Goal: Transaction & Acquisition: Purchase product/service

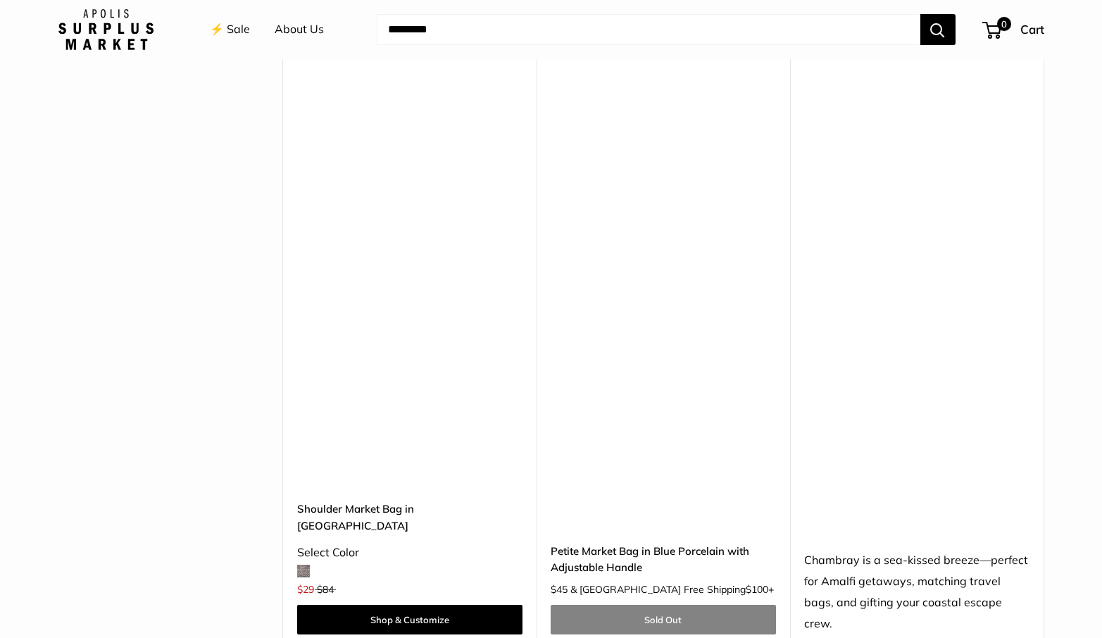
scroll to position [3775, 0]
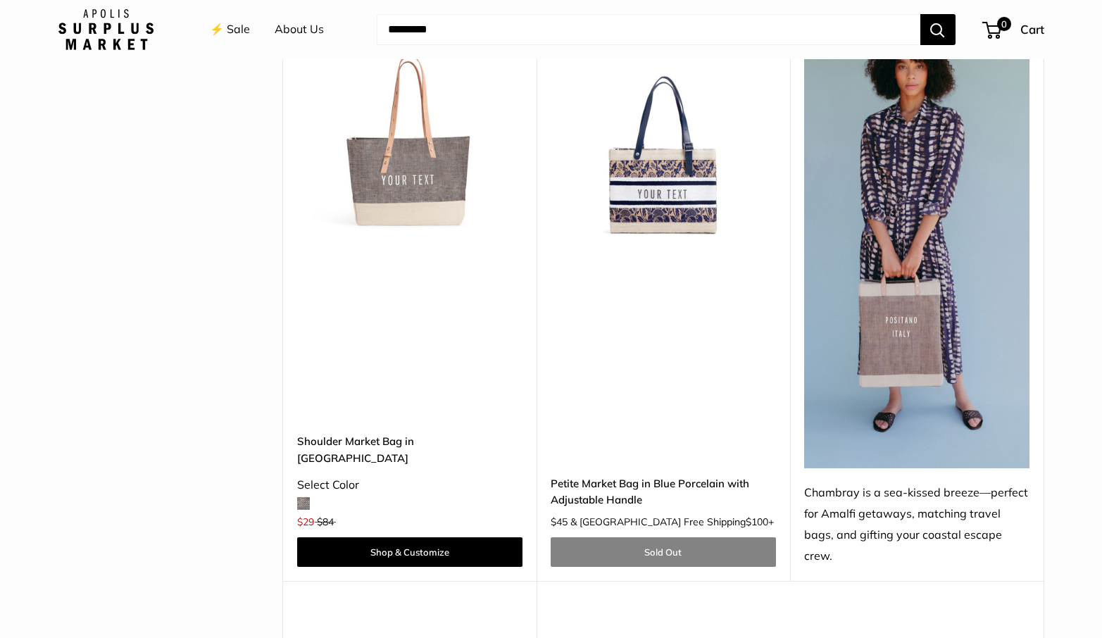
click at [0, 0] on img at bounding box center [0, 0] width 0 height 0
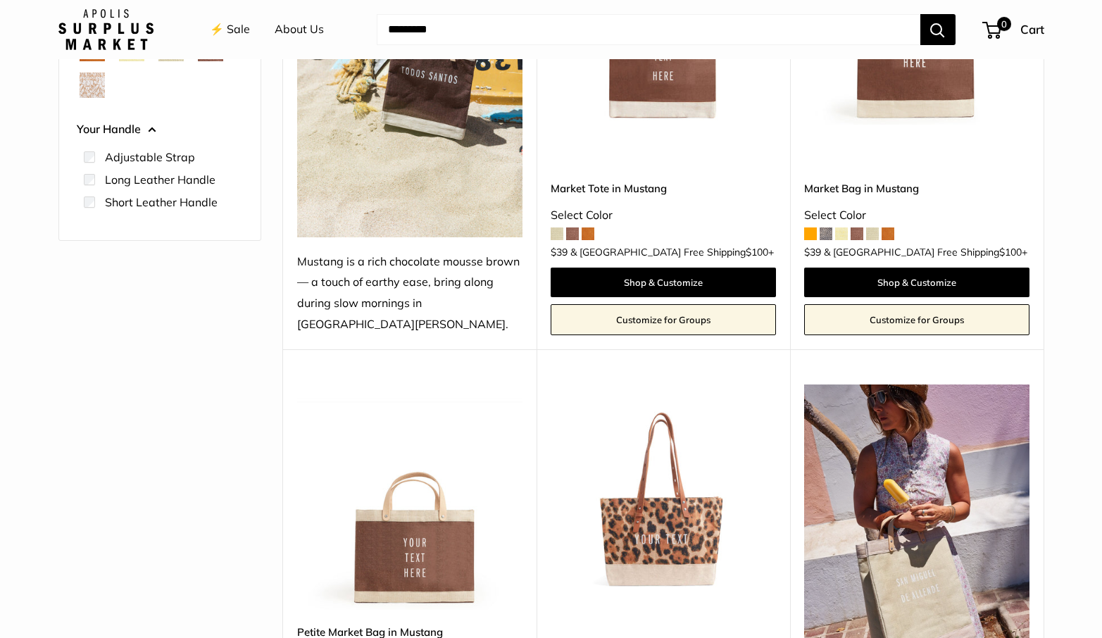
scroll to position [348, 0]
click at [0, 0] on img at bounding box center [0, 0] width 0 height 0
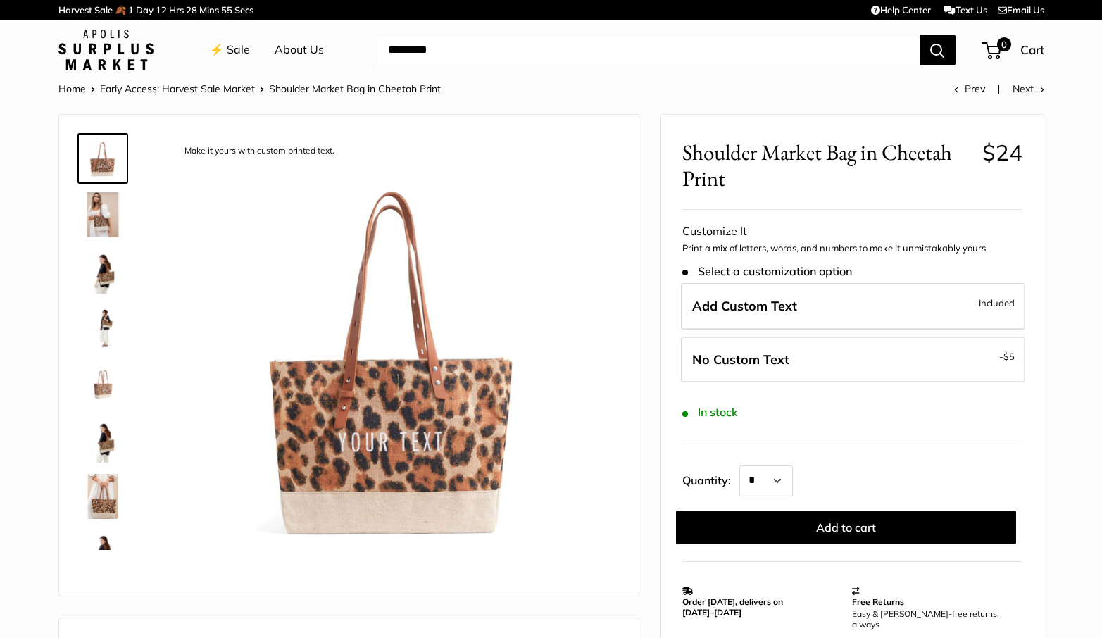
click at [100, 275] on img at bounding box center [102, 271] width 45 height 45
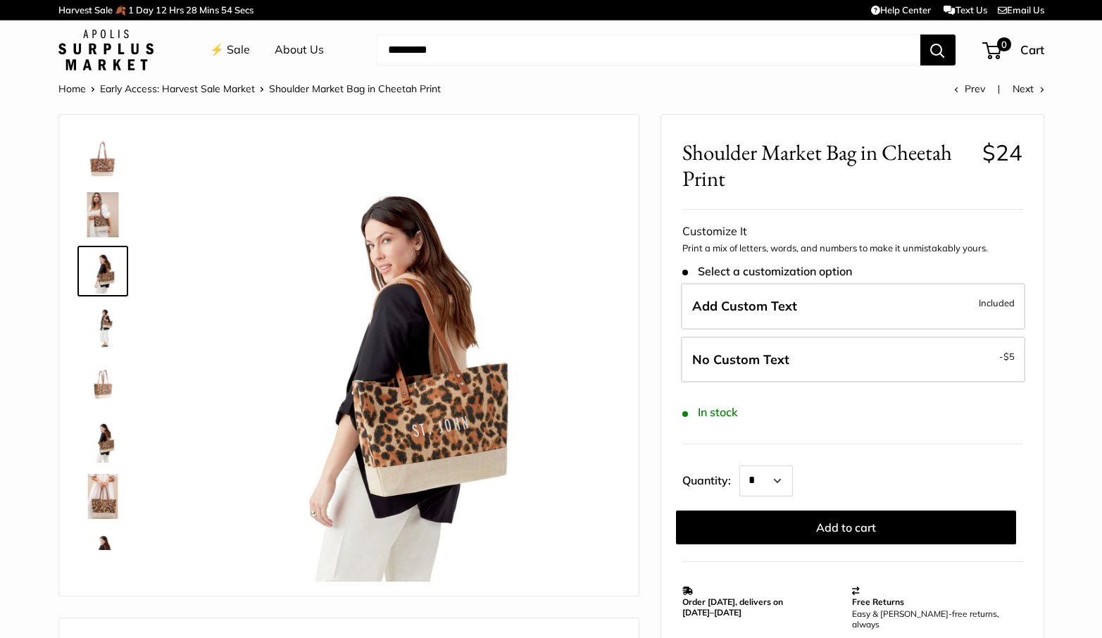
click at [99, 334] on img at bounding box center [102, 327] width 45 height 45
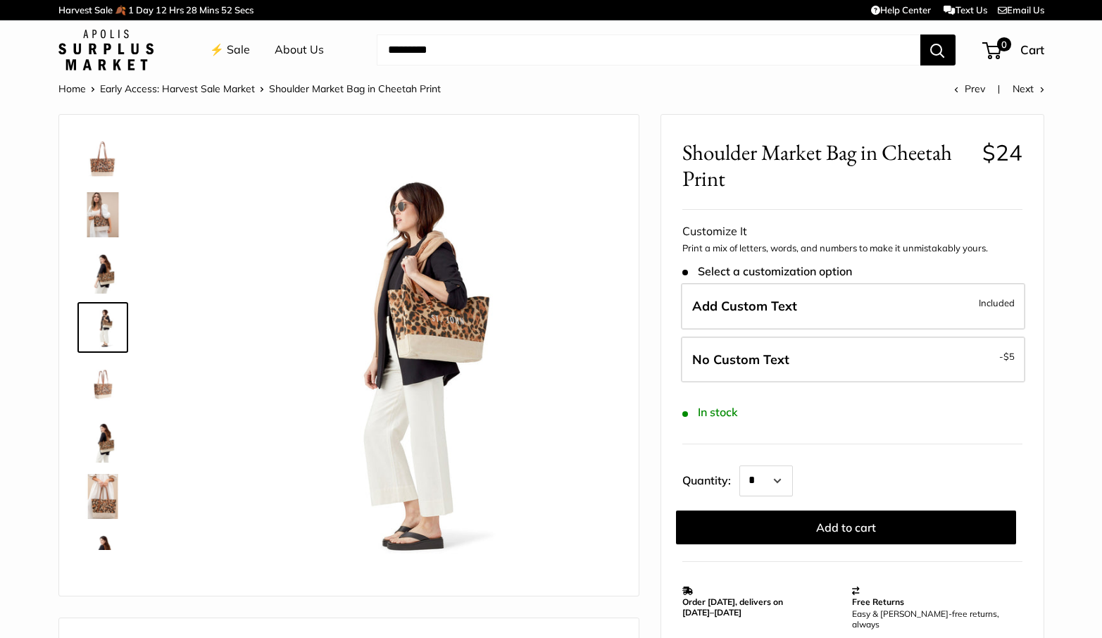
click at [96, 374] on img at bounding box center [102, 383] width 45 height 45
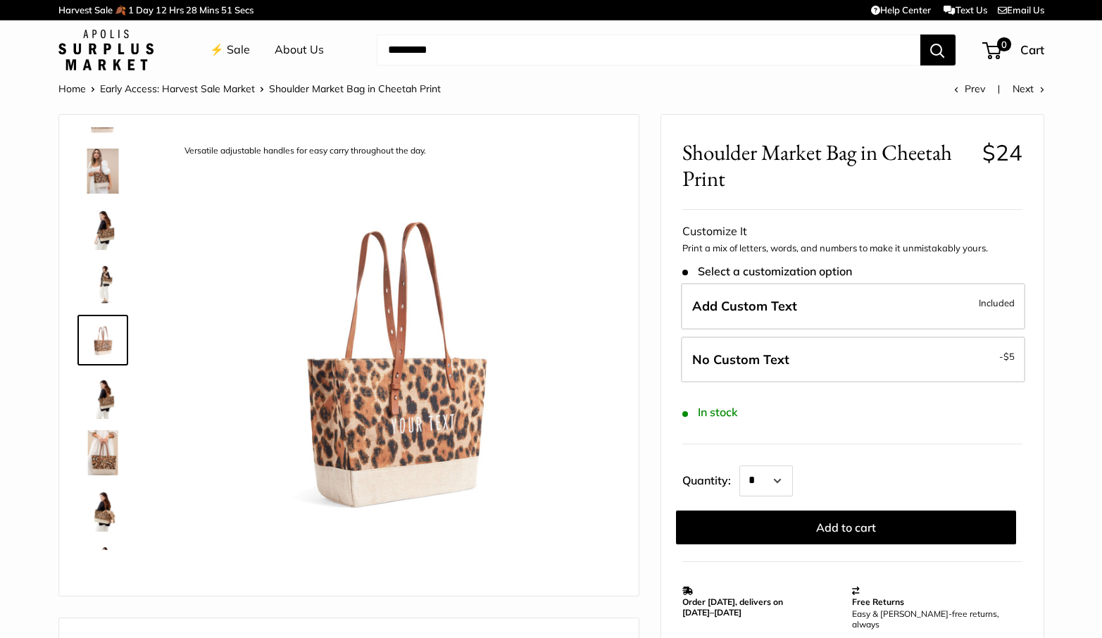
click at [106, 414] on img at bounding box center [102, 396] width 45 height 45
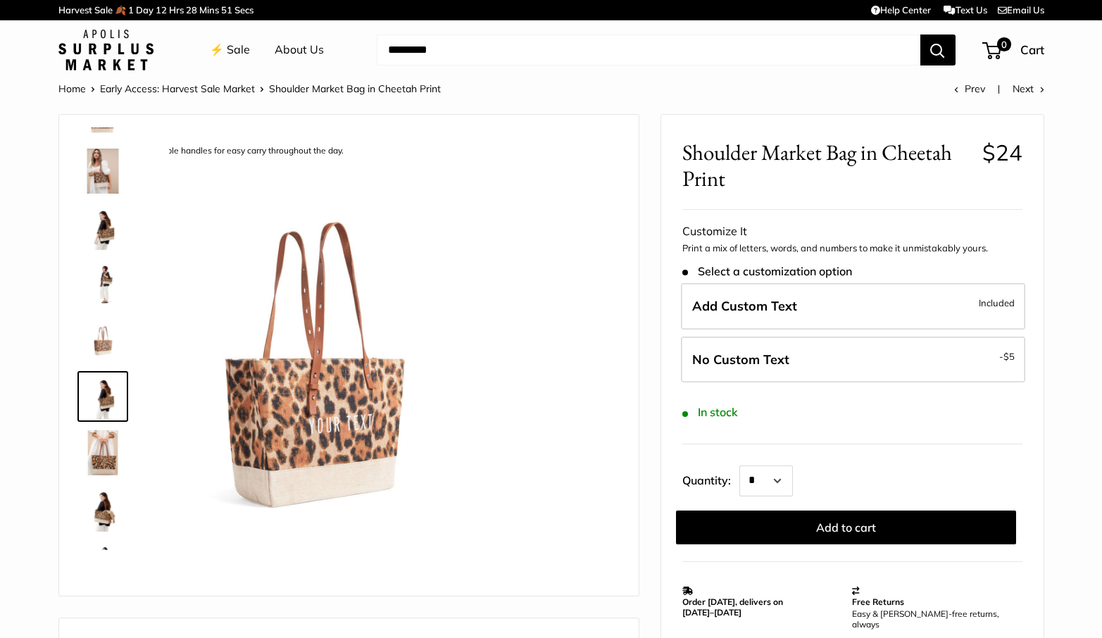
scroll to position [100, 0]
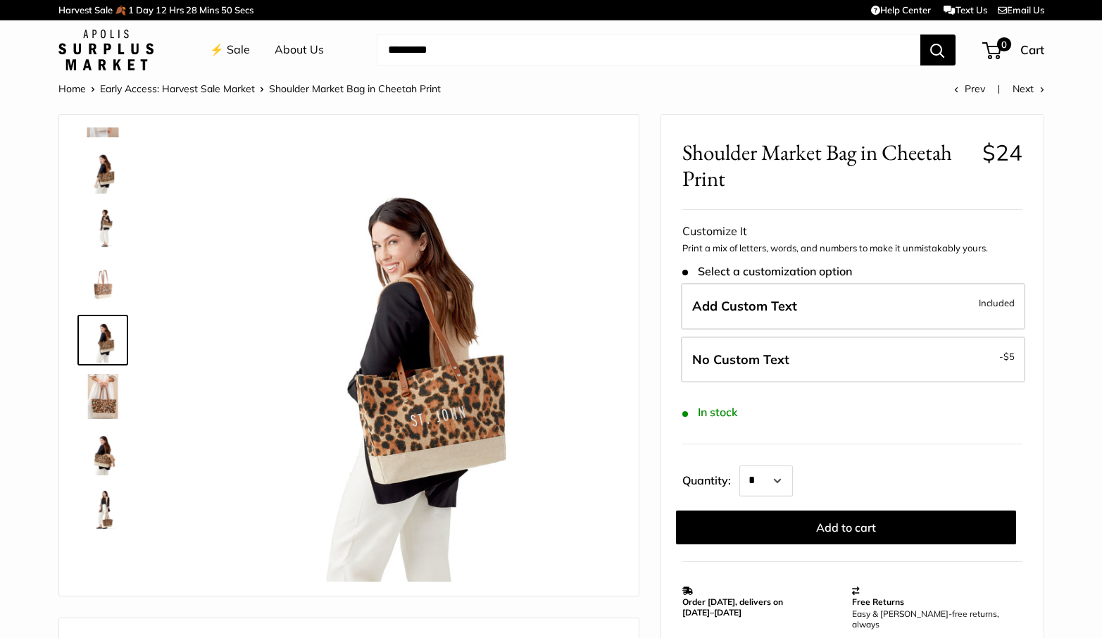
click at [106, 463] on img at bounding box center [102, 452] width 45 height 45
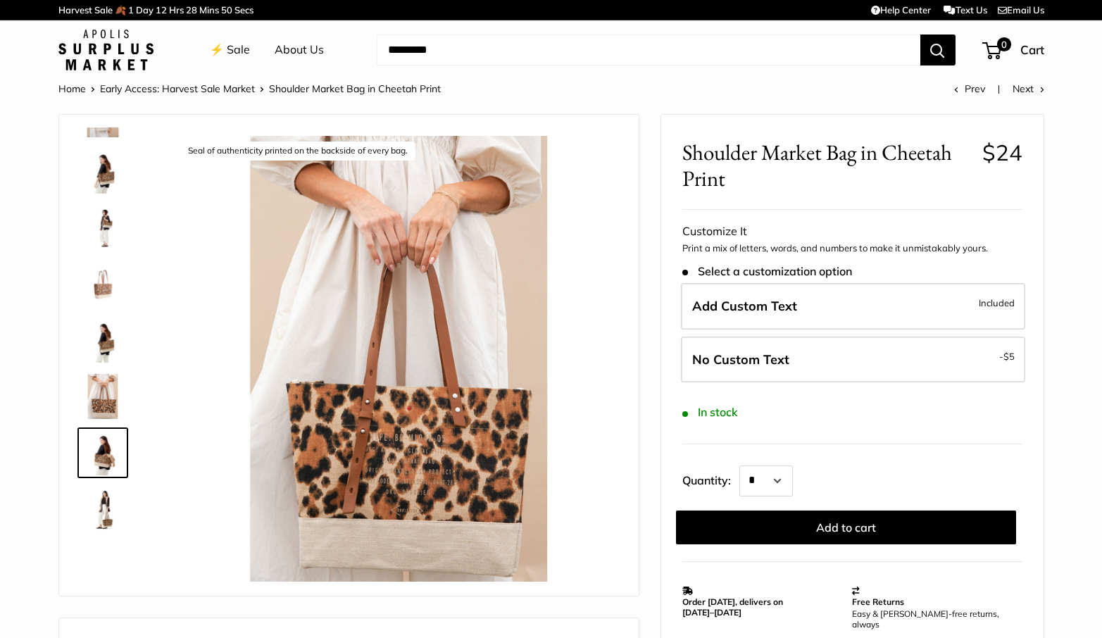
scroll to position [213, 0]
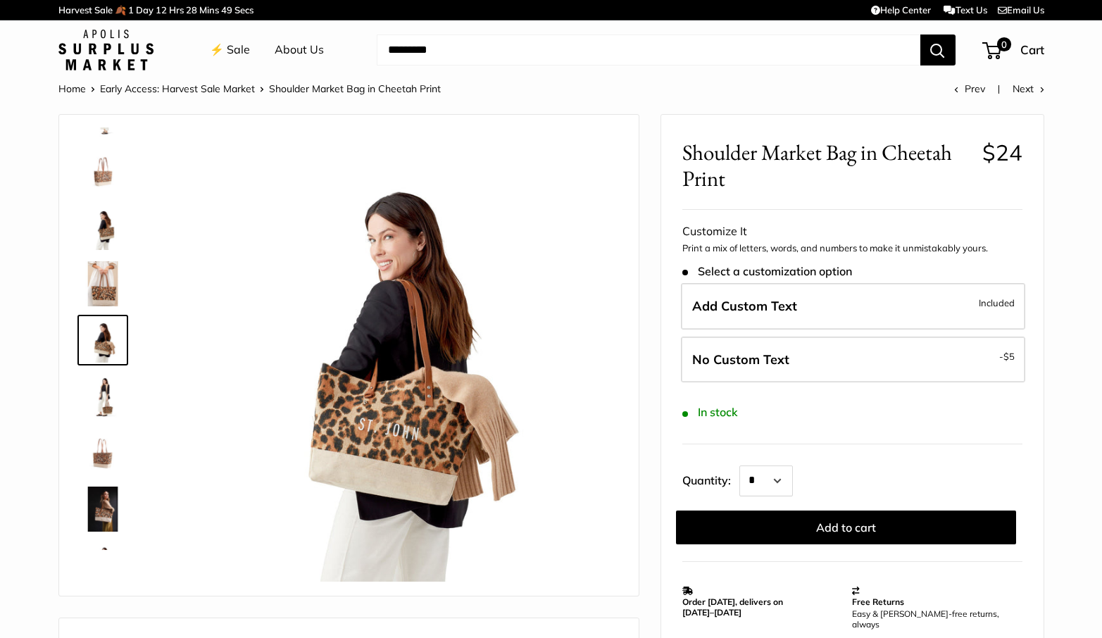
click at [101, 513] on img at bounding box center [102, 509] width 45 height 45
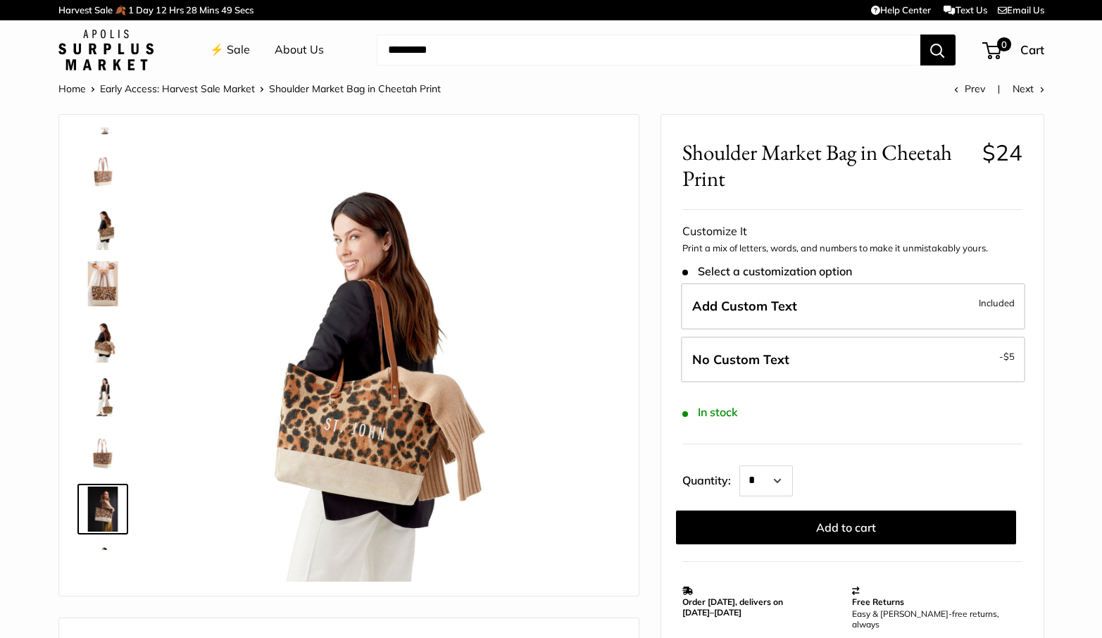
scroll to position [382, 0]
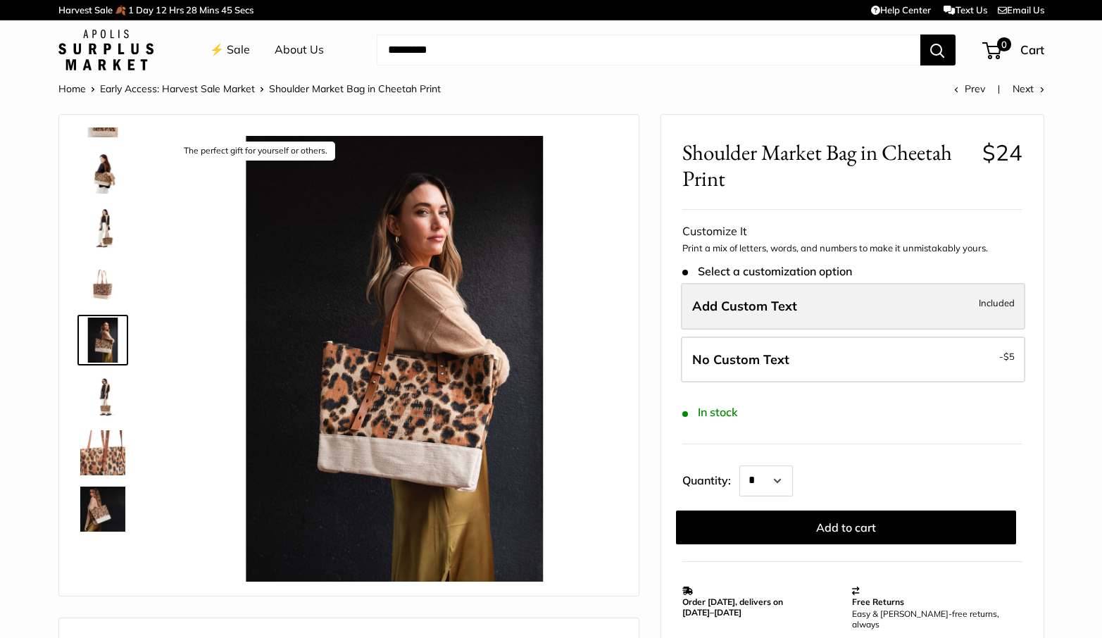
click at [799, 307] on label "Add Custom Text Included" at bounding box center [853, 306] width 344 height 46
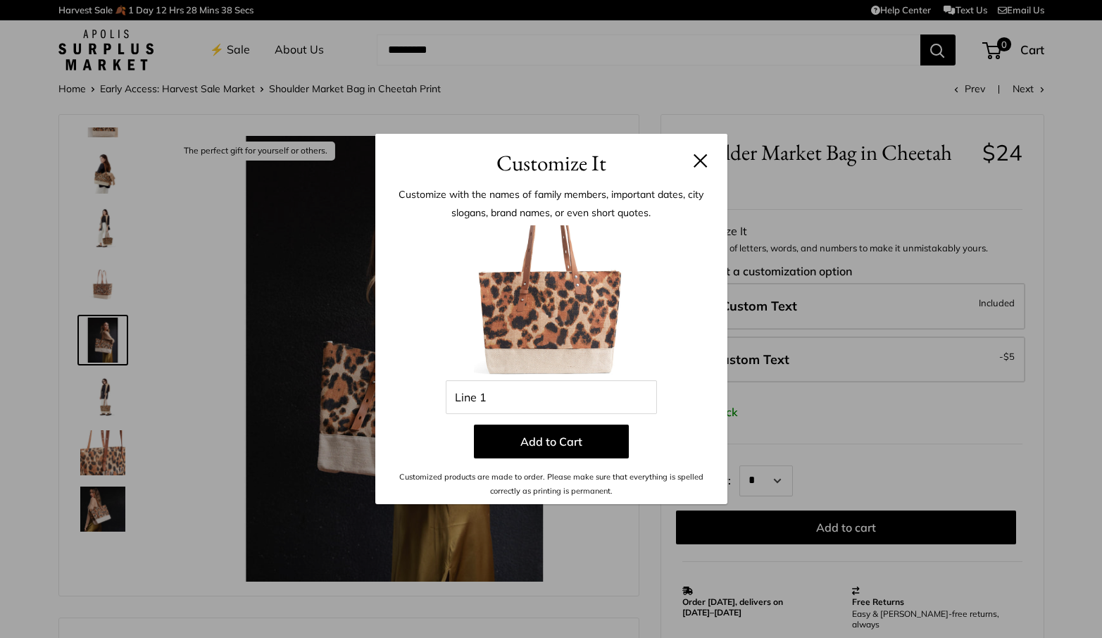
click at [704, 161] on button at bounding box center [701, 161] width 14 height 14
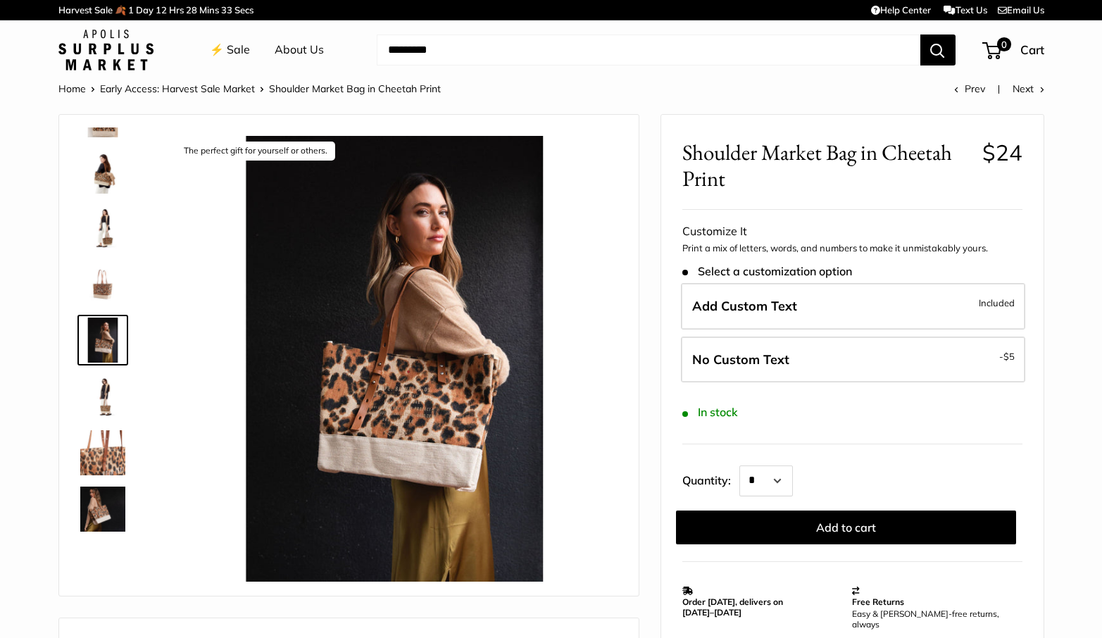
click at [428, 406] on img at bounding box center [394, 359] width 446 height 446
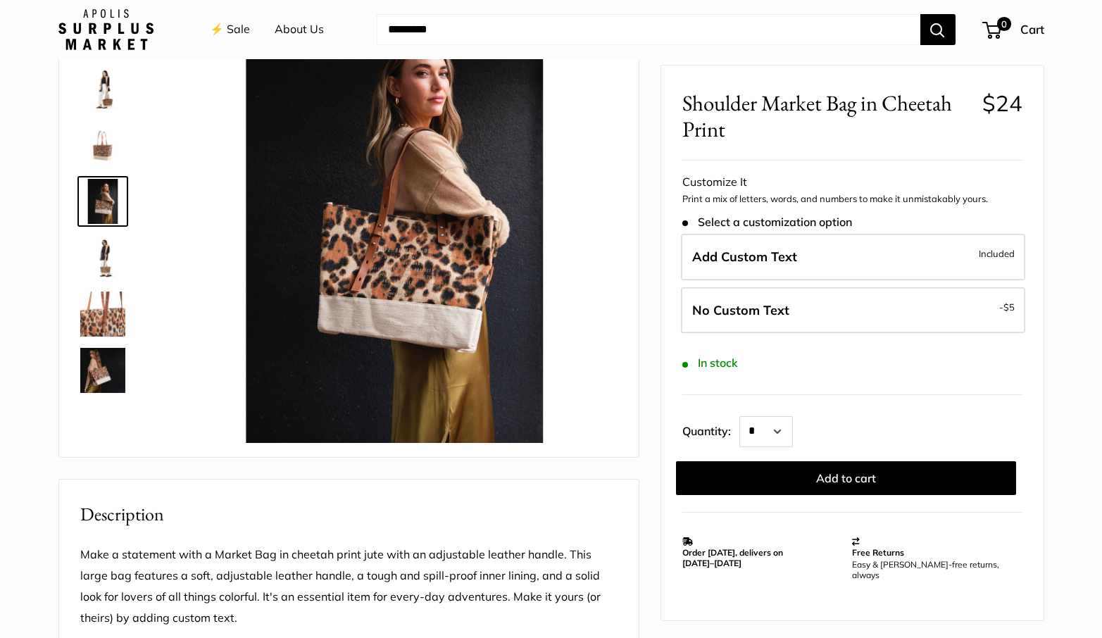
click at [413, 260] on img at bounding box center [394, 220] width 446 height 446
click at [644, 407] on div "Make it yours with custom printed text. Versatile adjustable handles for easy c…" at bounding box center [551, 527] width 986 height 1105
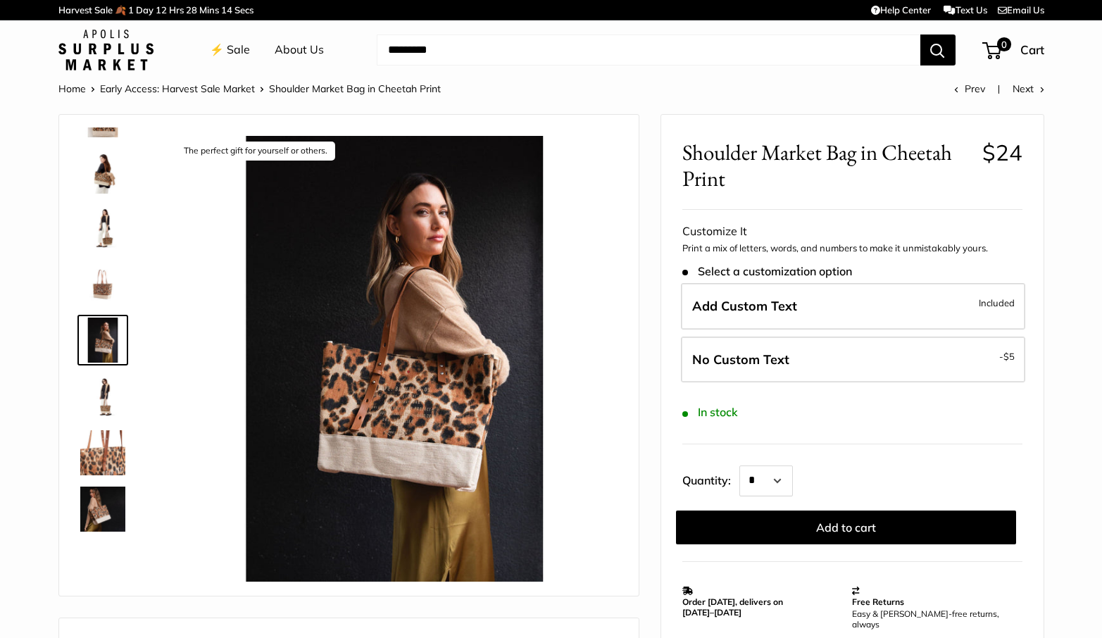
scroll to position [0, 0]
click at [405, 407] on img at bounding box center [394, 359] width 446 height 446
click at [104, 461] on img at bounding box center [102, 452] width 45 height 45
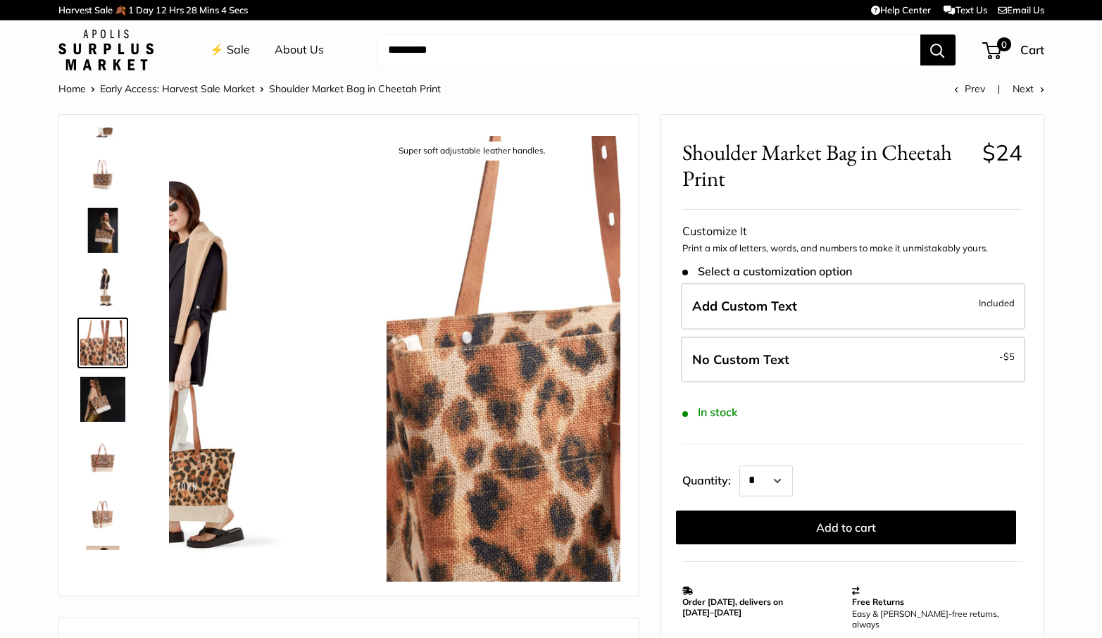
scroll to position [494, 0]
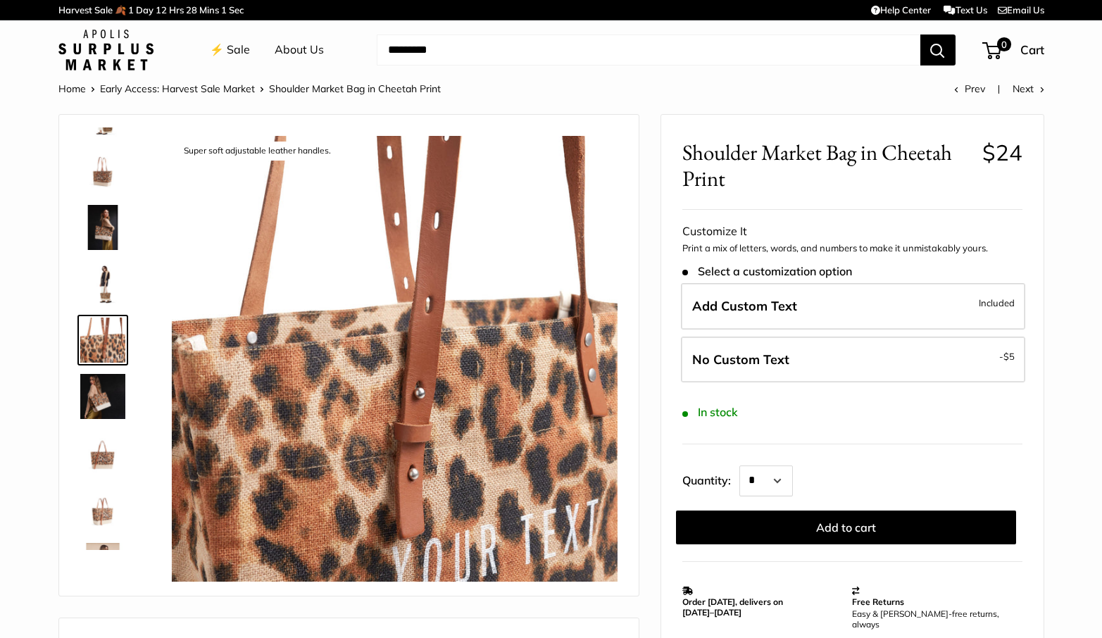
click at [101, 506] on img at bounding box center [102, 509] width 45 height 45
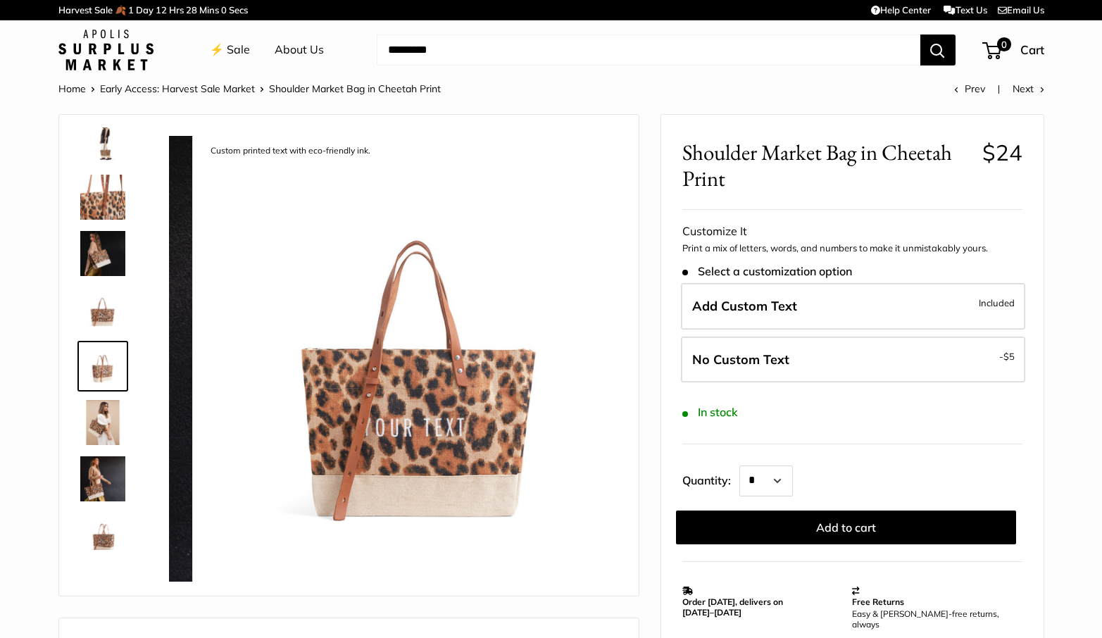
scroll to position [663, 0]
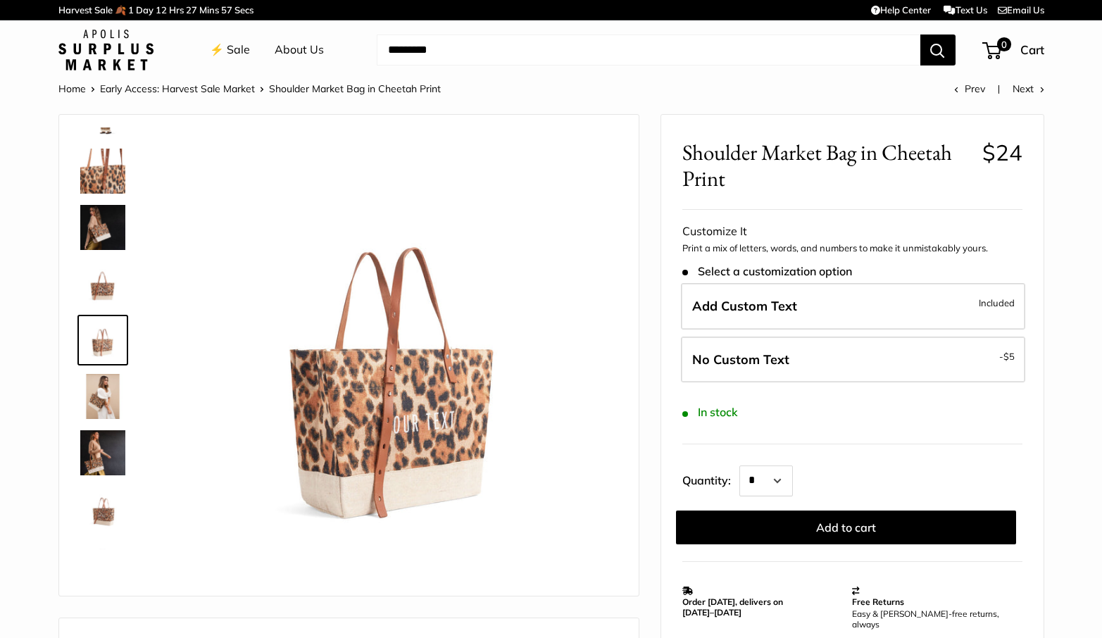
click at [100, 294] on img at bounding box center [102, 283] width 45 height 45
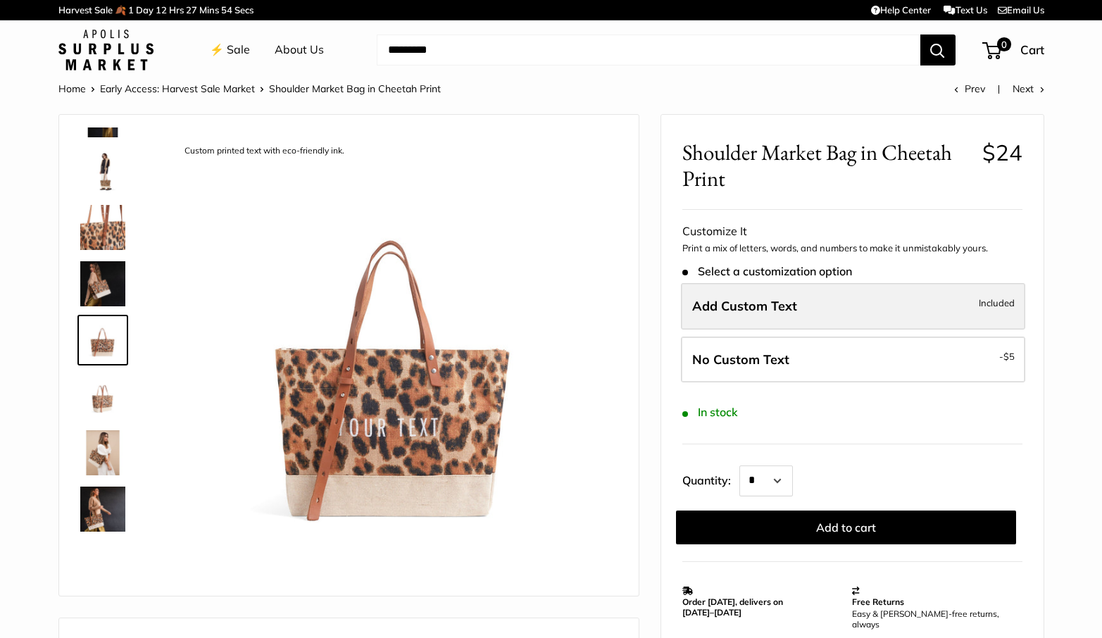
click at [995, 297] on span "Included" at bounding box center [997, 302] width 36 height 17
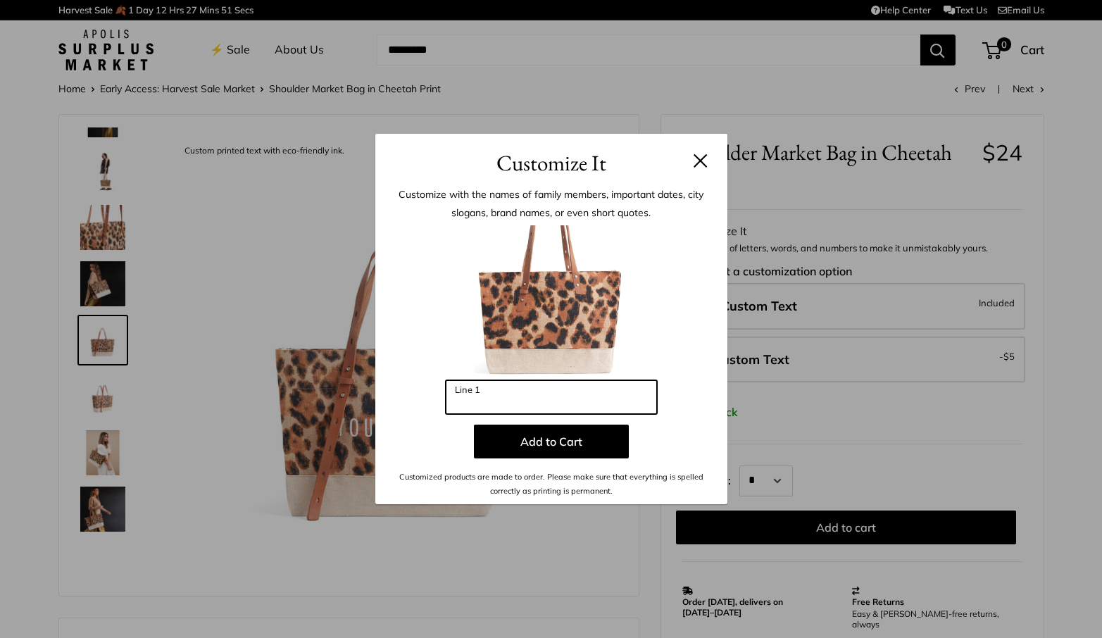
click at [473, 404] on input "Line 1" at bounding box center [551, 397] width 211 height 34
type input "***"
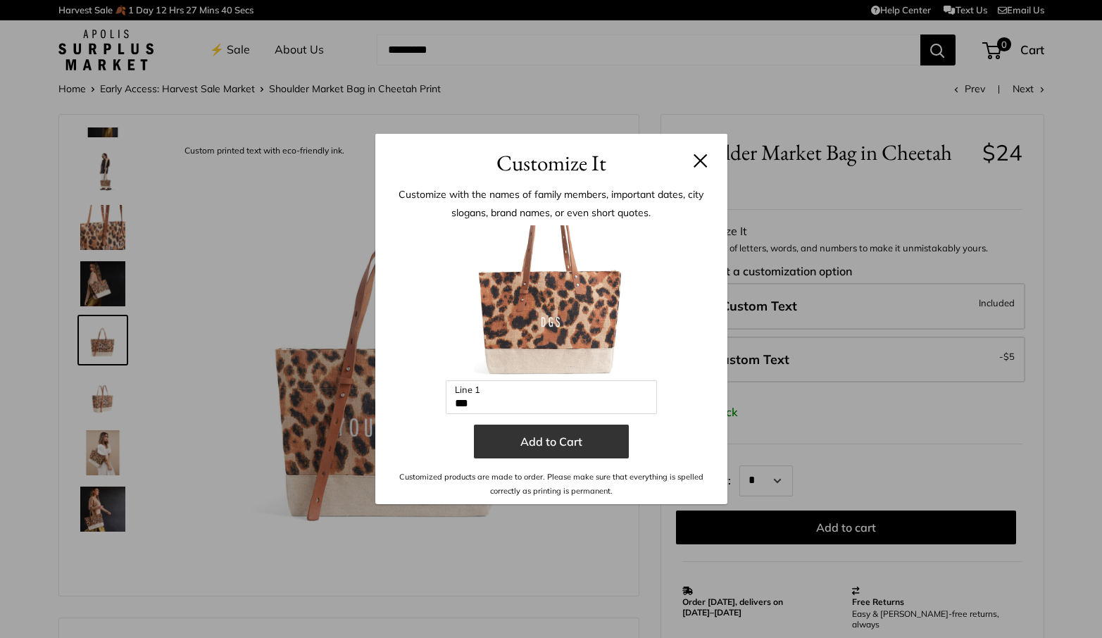
click at [550, 444] on button "Add to Cart" at bounding box center [551, 442] width 155 height 34
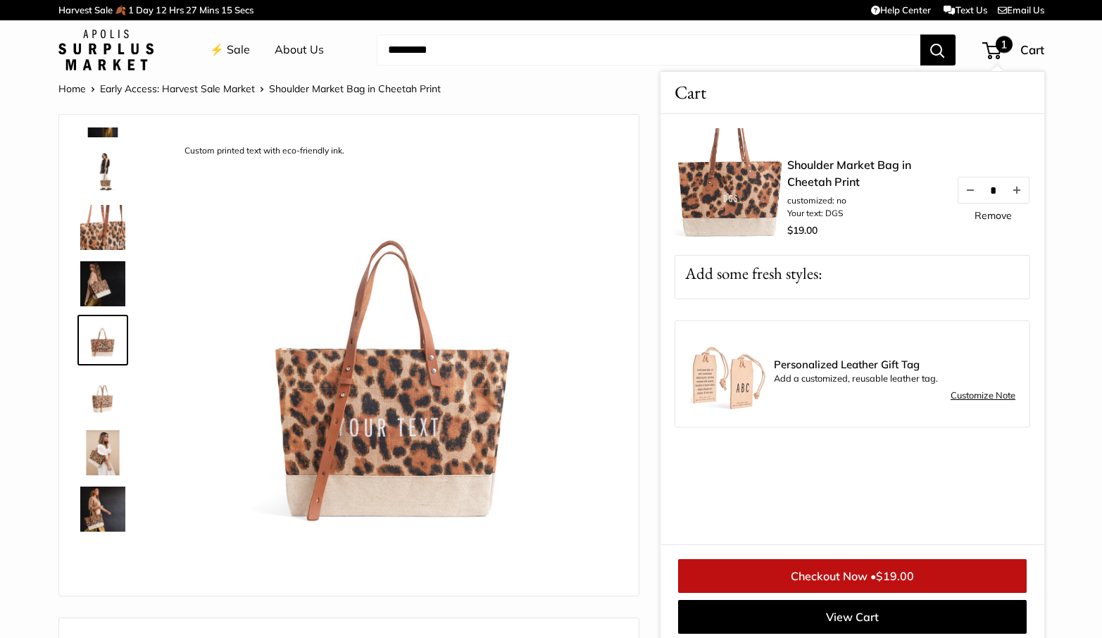
click at [231, 46] on link "⚡️ Sale" at bounding box center [230, 49] width 40 height 21
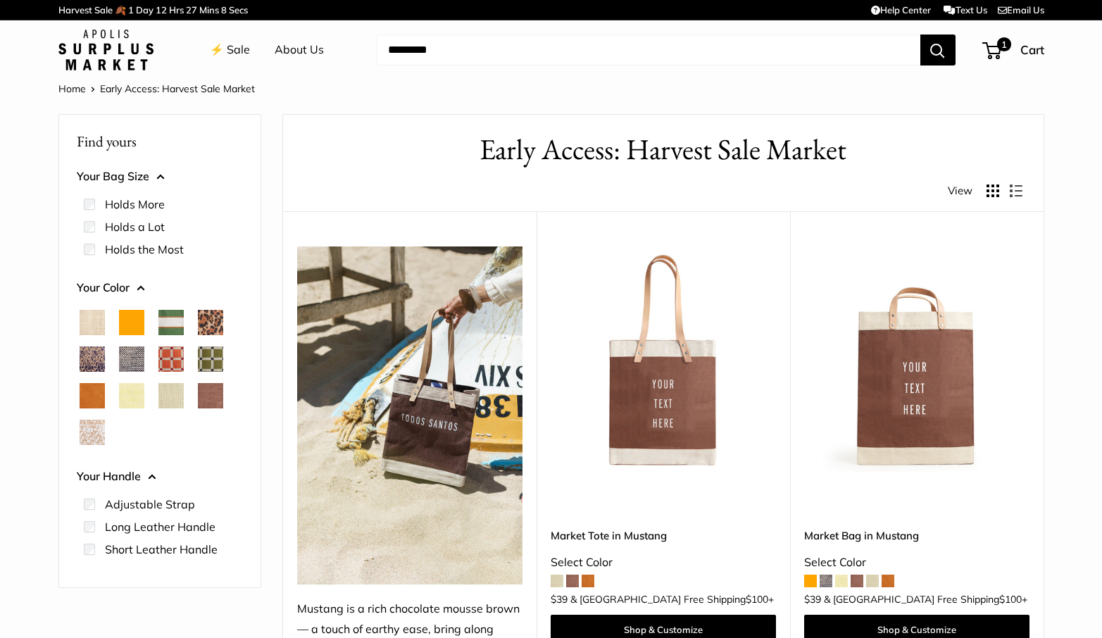
click at [70, 88] on link "Home" at bounding box center [71, 88] width 27 height 13
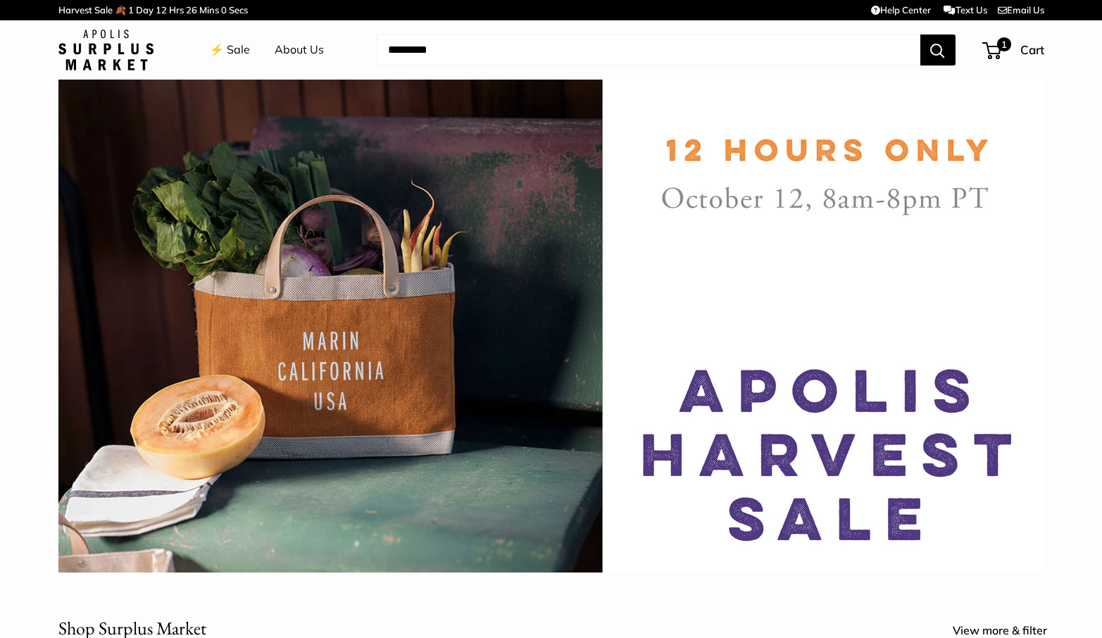
click at [300, 48] on link "About Us" at bounding box center [299, 49] width 49 height 21
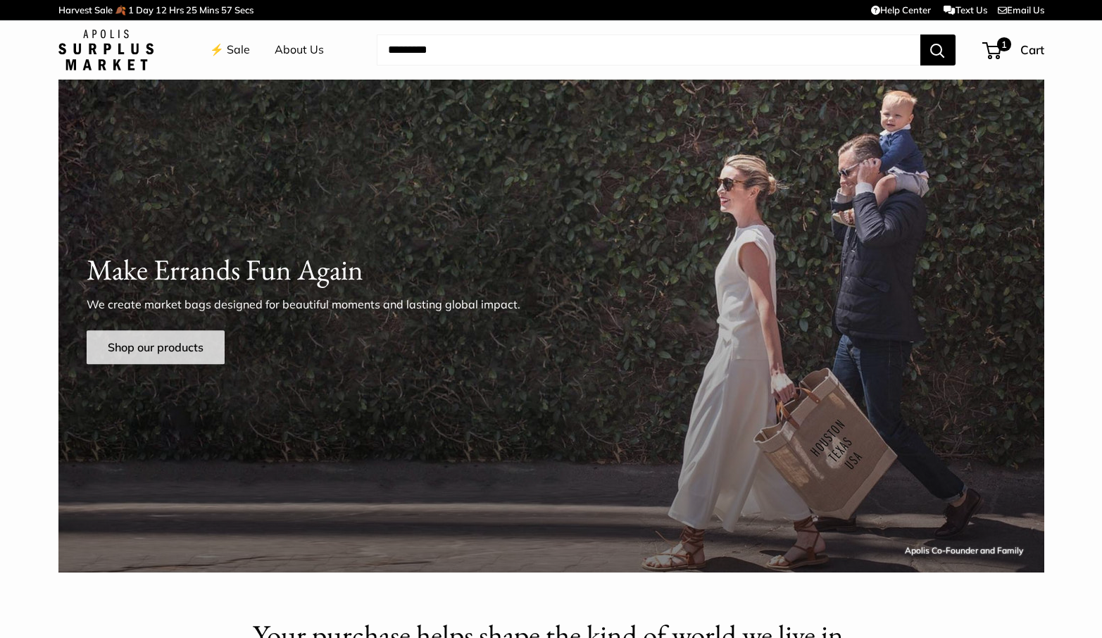
click at [151, 344] on link "Shop our products" at bounding box center [156, 347] width 138 height 34
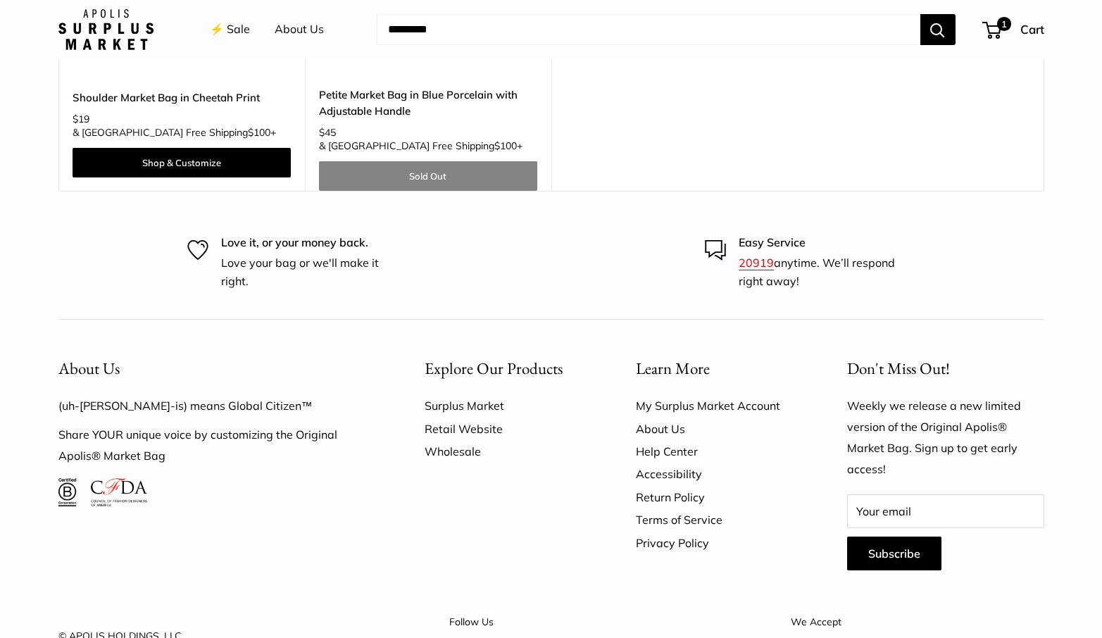
scroll to position [5054, 0]
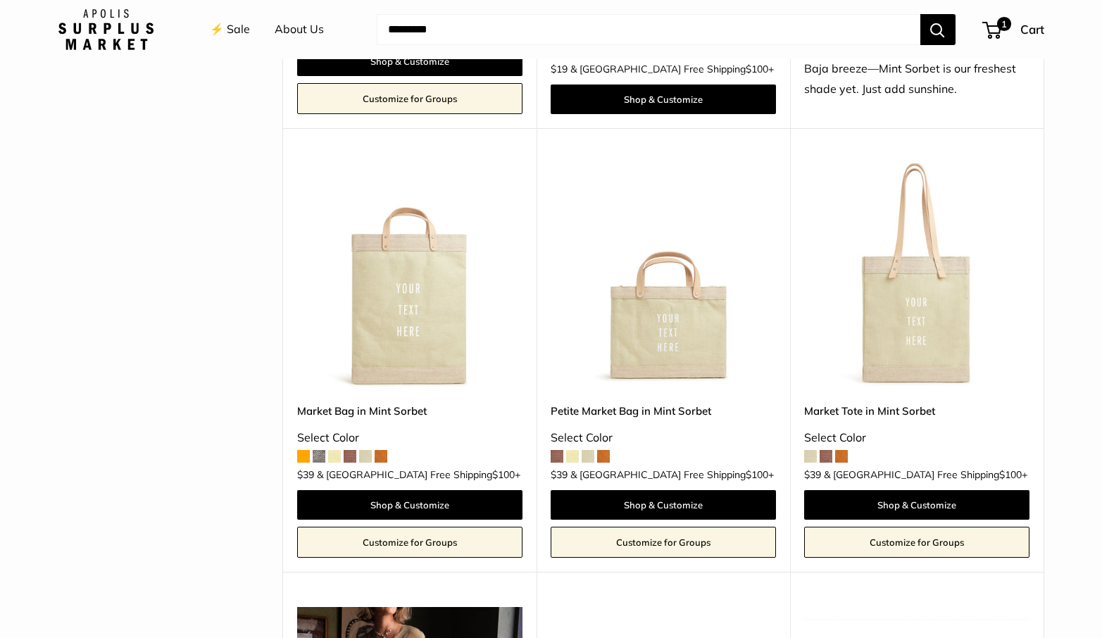
scroll to position [1035, 0]
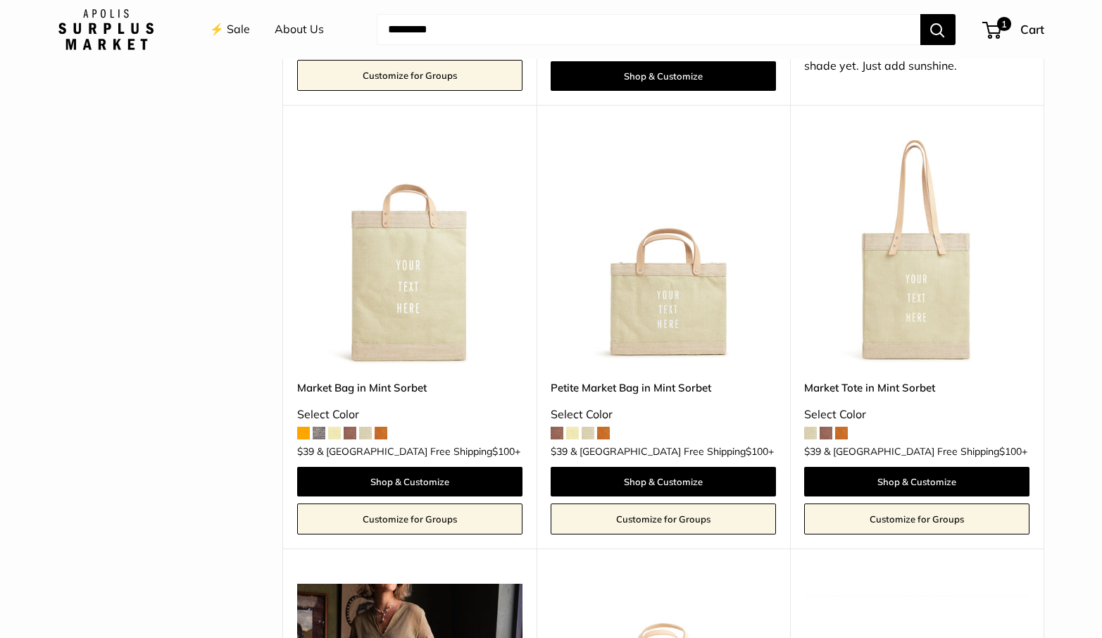
click at [827, 427] on span at bounding box center [826, 433] width 13 height 13
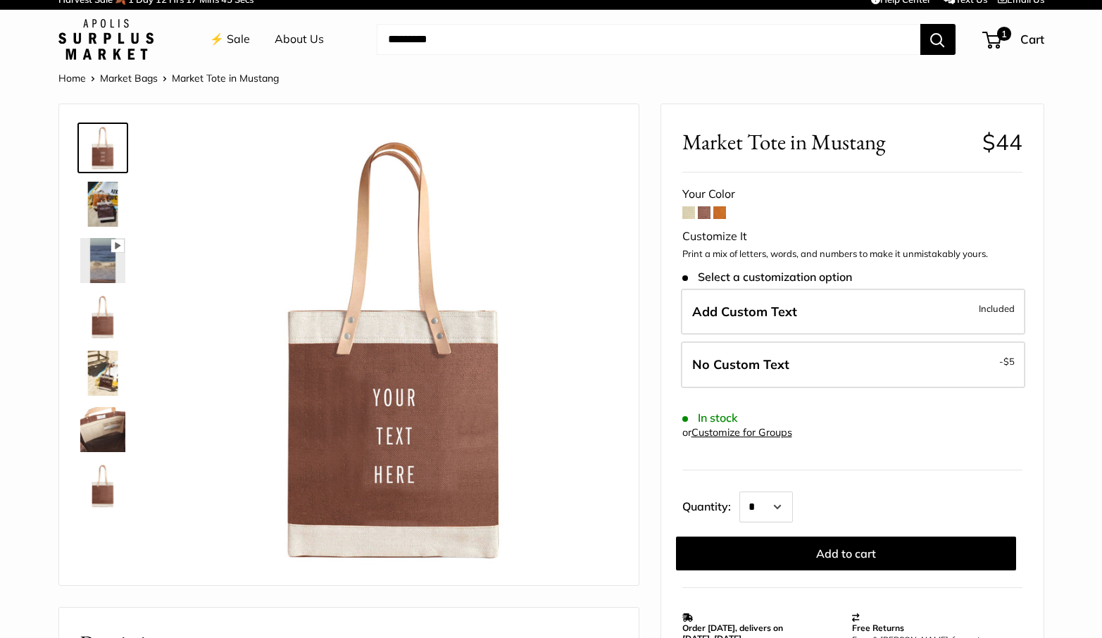
scroll to position [-1, 0]
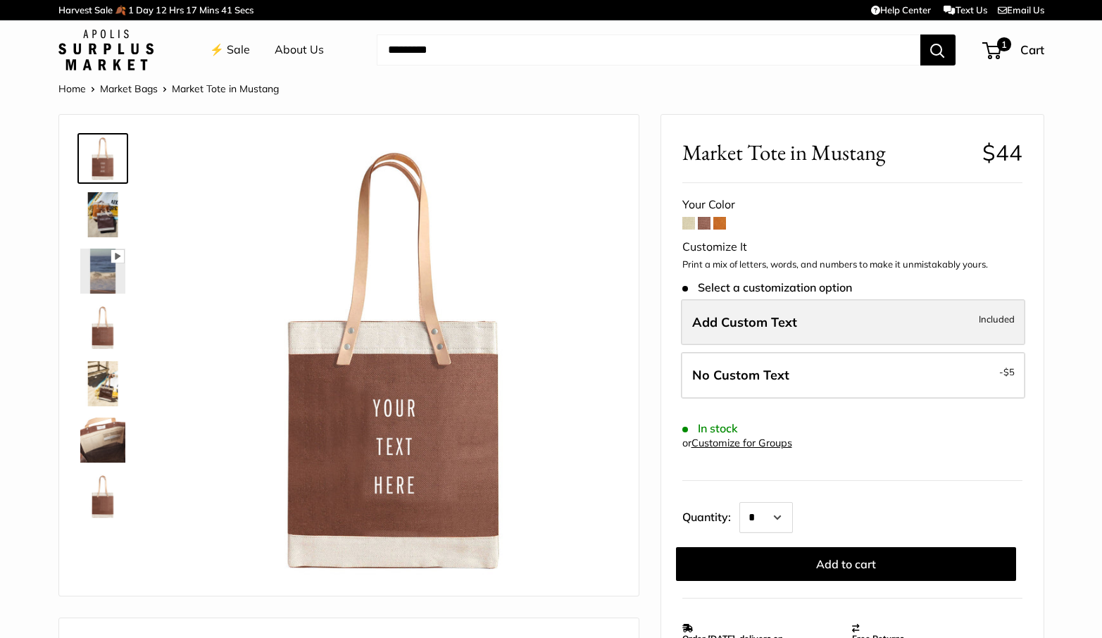
click at [773, 315] on span "Add Custom Text" at bounding box center [744, 322] width 105 height 16
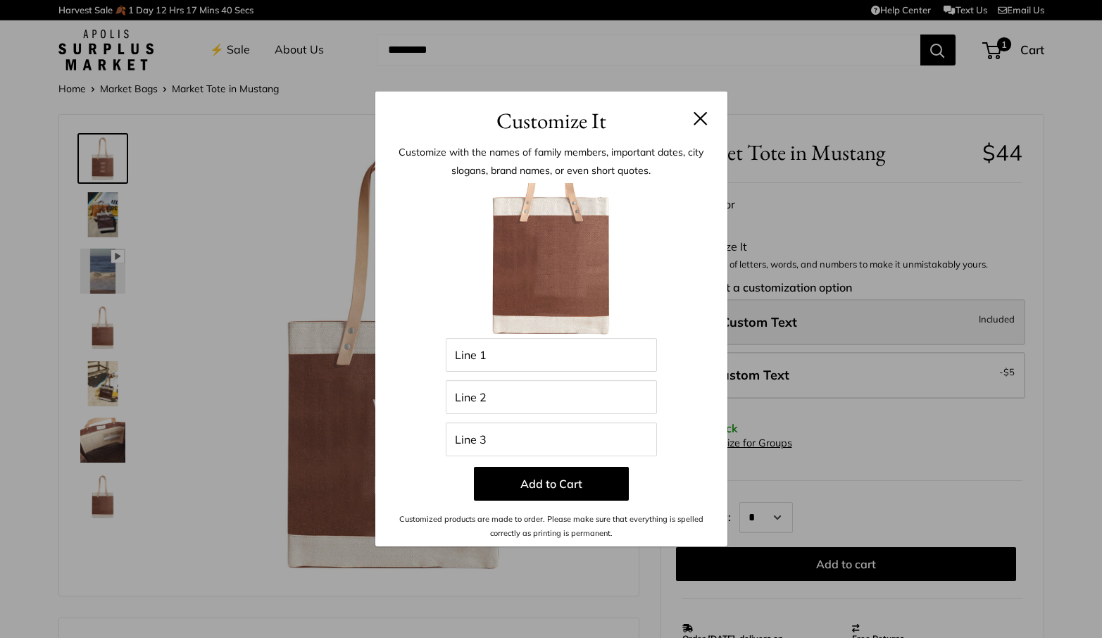
scroll to position [0, 0]
click at [482, 361] on input "Line 1" at bounding box center [551, 355] width 211 height 34
type input "***"
click at [473, 404] on input "Line 2" at bounding box center [551, 397] width 211 height 34
type input "***"
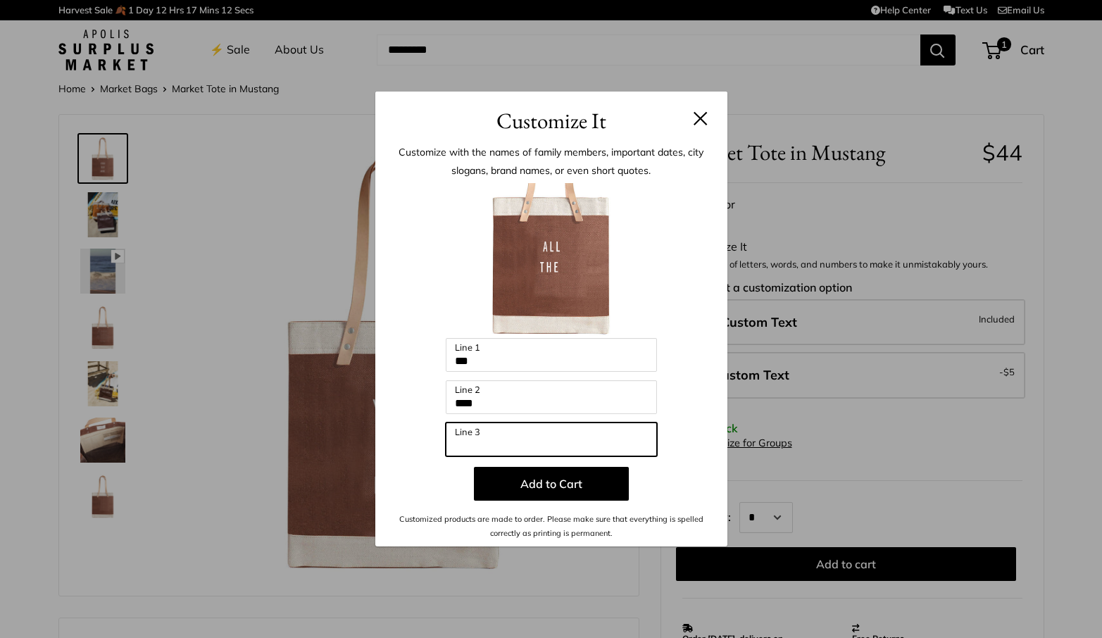
click at [461, 442] on input "Line 3" at bounding box center [551, 440] width 211 height 34
type input "******"
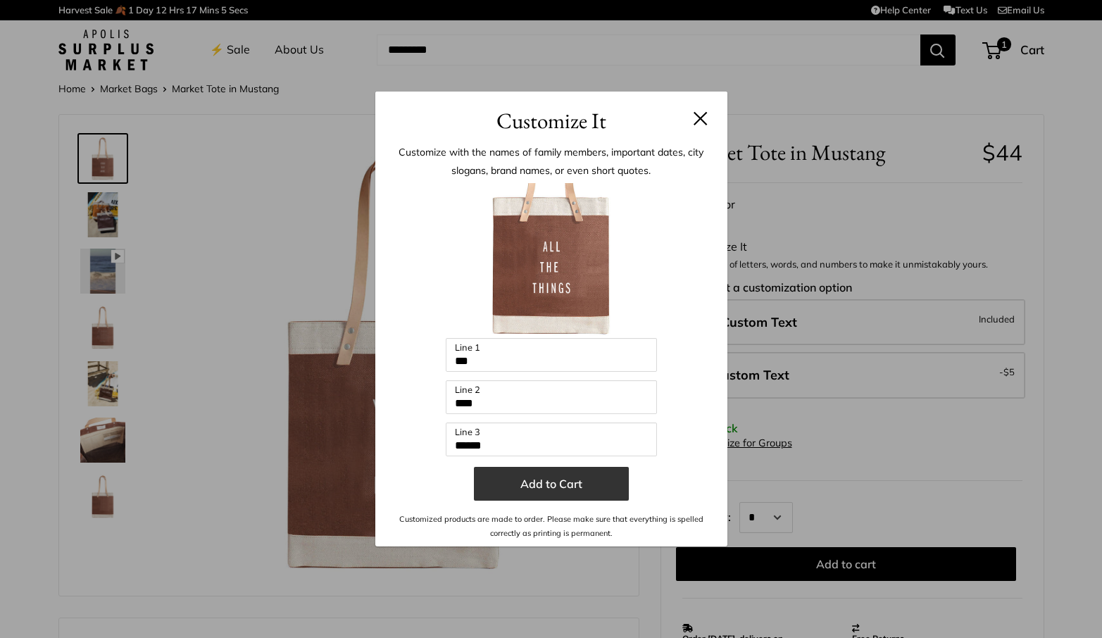
click at [564, 483] on button "Add to Cart" at bounding box center [551, 484] width 155 height 34
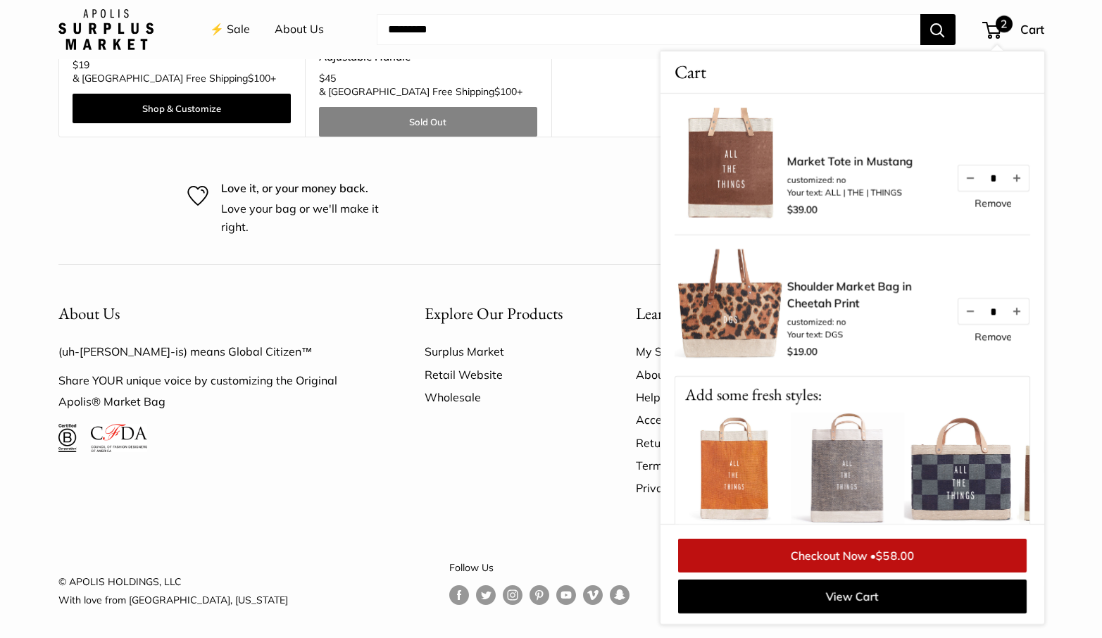
scroll to position [2128, 0]
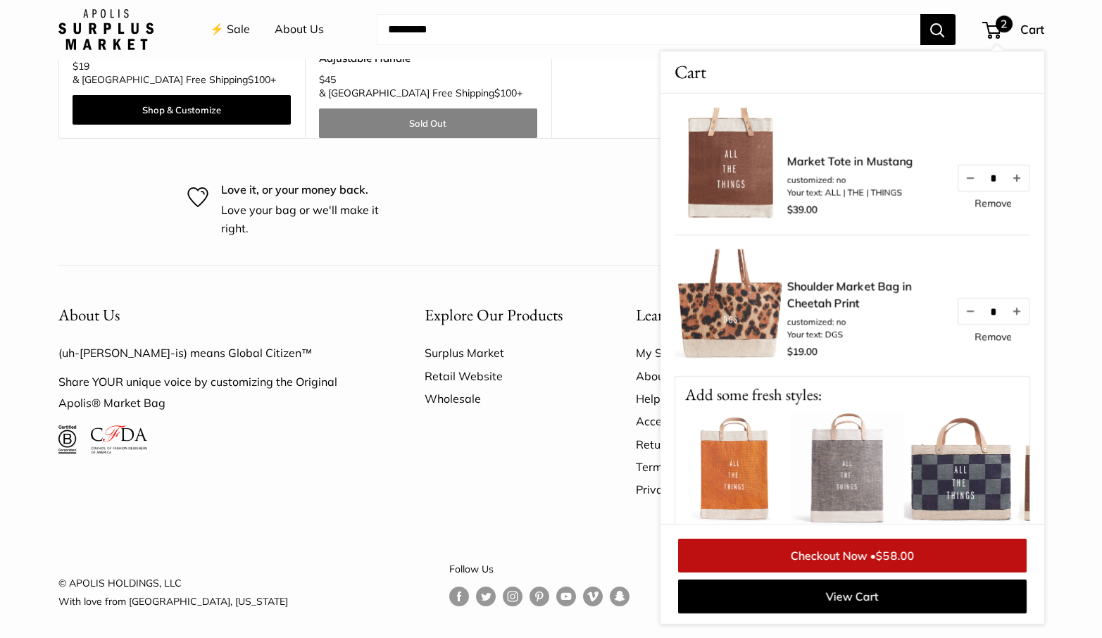
click at [995, 203] on link "Remove" at bounding box center [993, 204] width 37 height 10
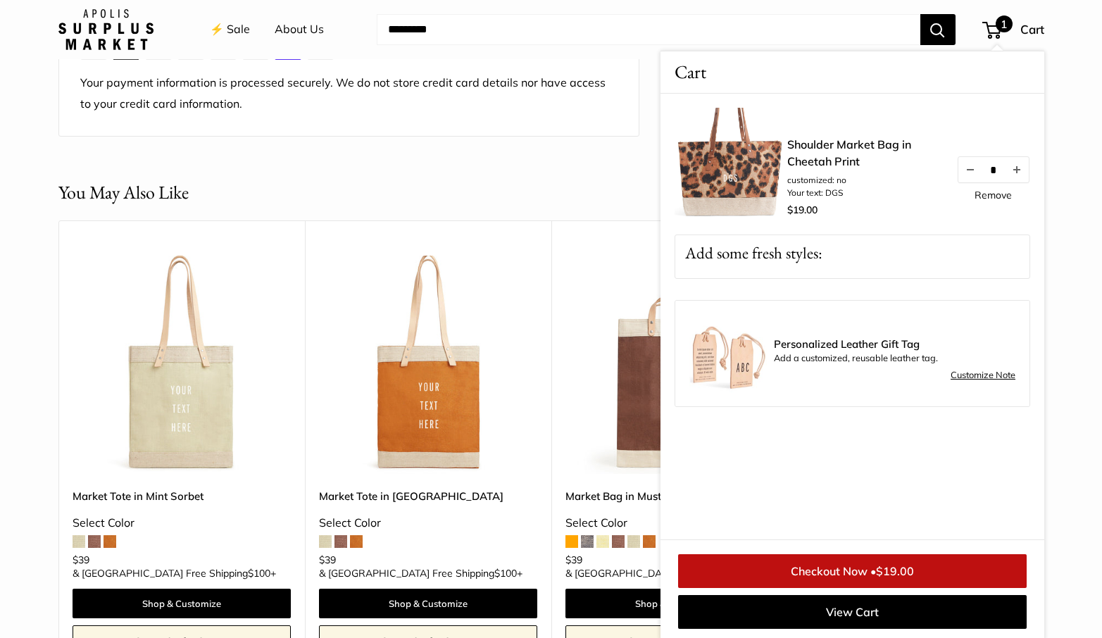
scroll to position [1138, 0]
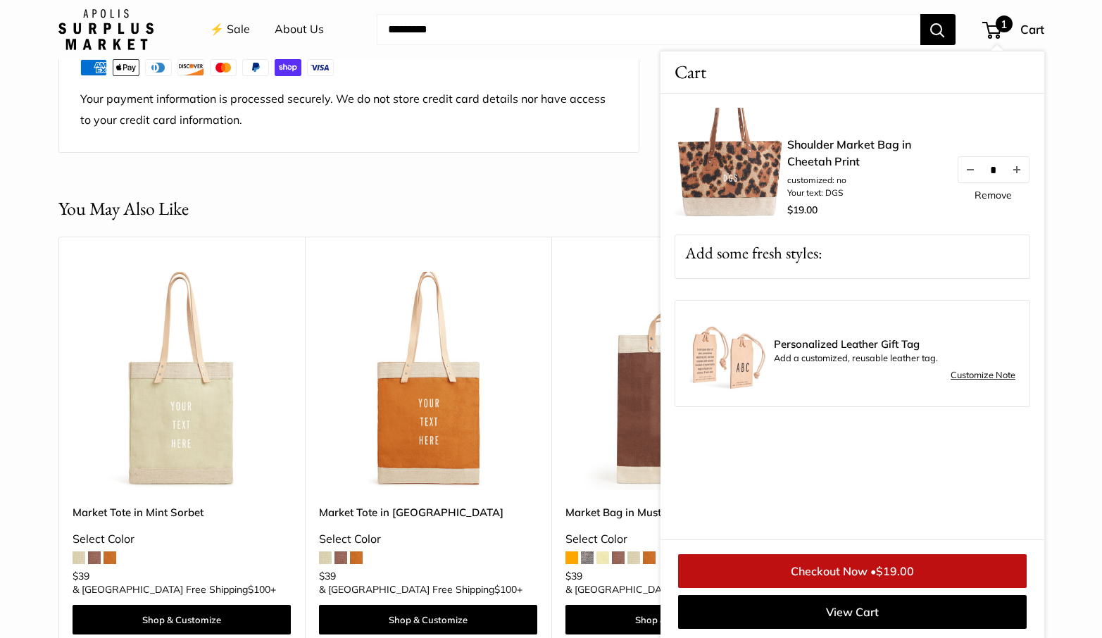
click at [1068, 548] on div "You May Also Like Upgrade: Next Day Fulfillment Customizable Text Long Handle N…" at bounding box center [551, 433] width 1042 height 477
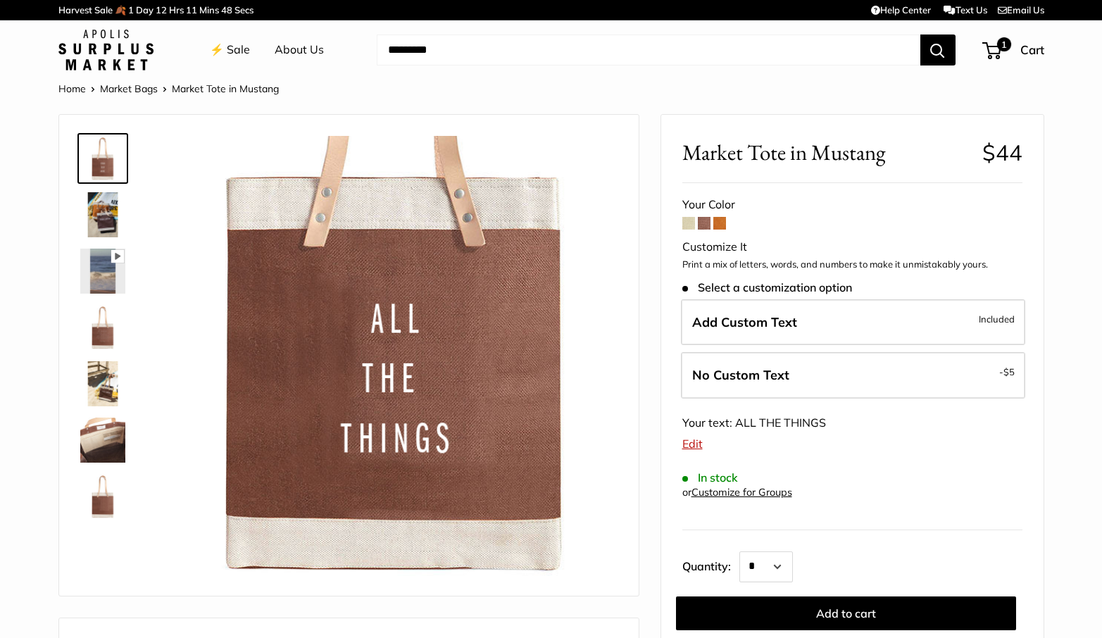
scroll to position [0, 0]
click at [233, 50] on link "⚡️ Sale" at bounding box center [230, 49] width 40 height 21
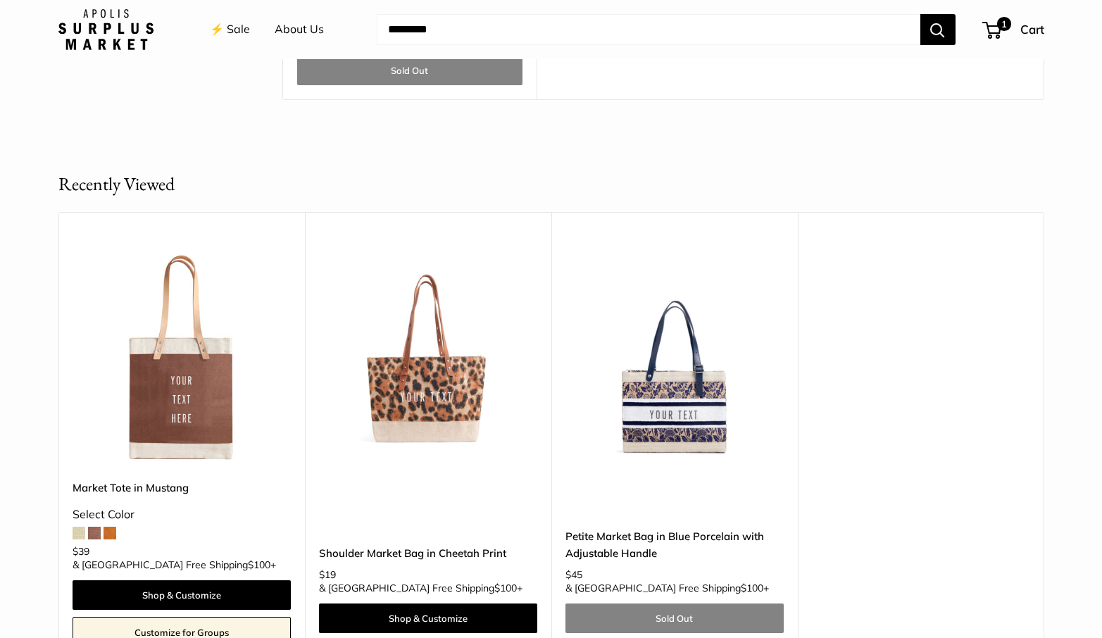
scroll to position [4666, 0]
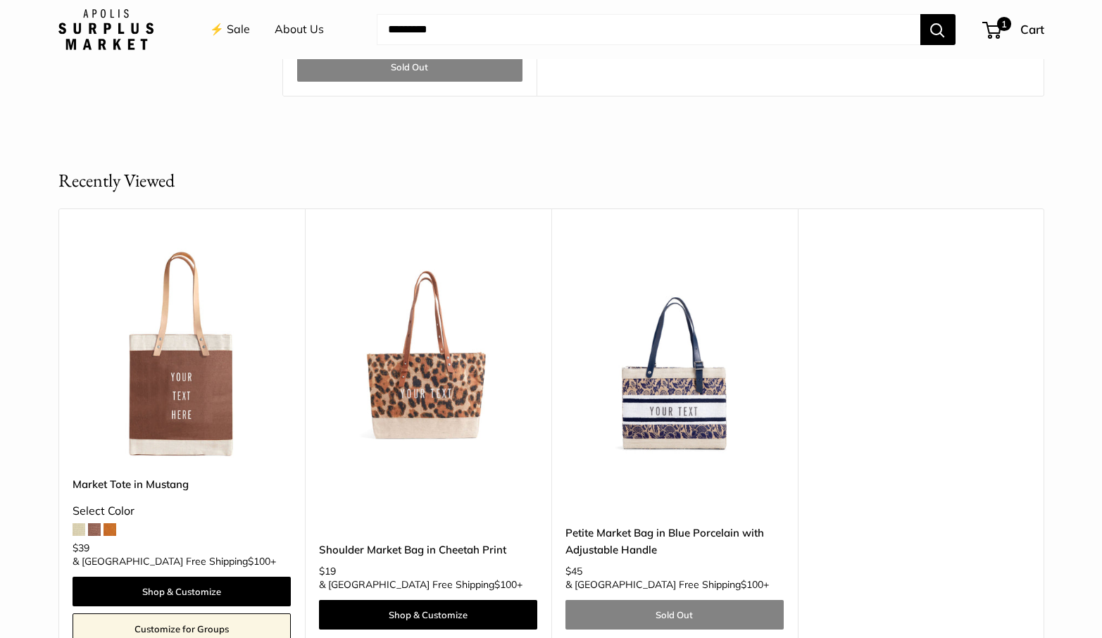
click at [0, 0] on img at bounding box center [0, 0] width 0 height 0
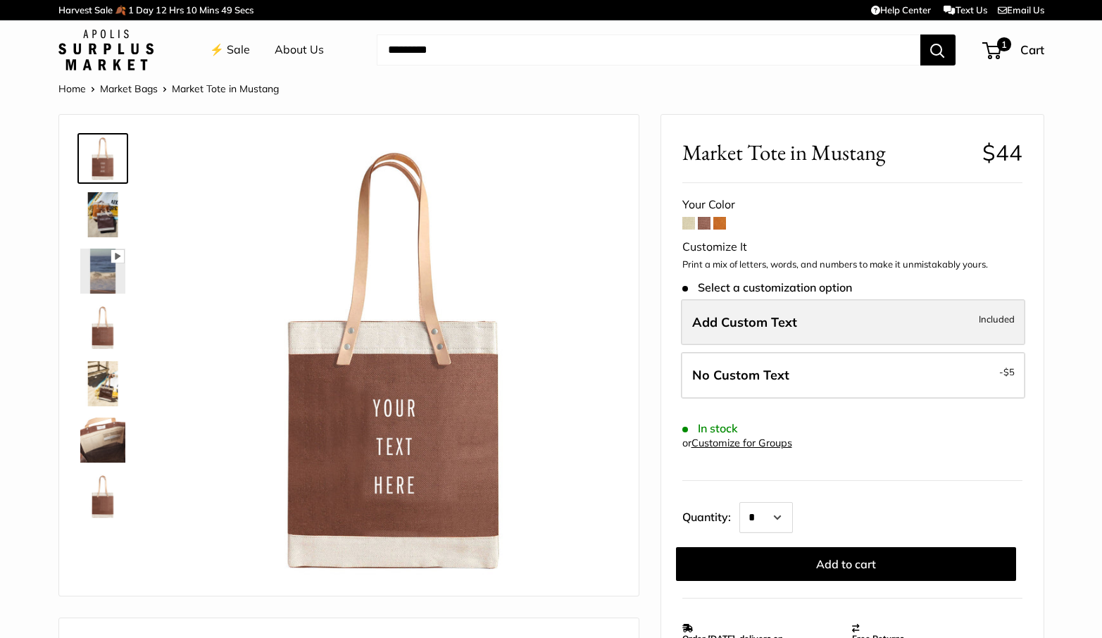
click at [707, 319] on span "Add Custom Text" at bounding box center [744, 322] width 105 height 16
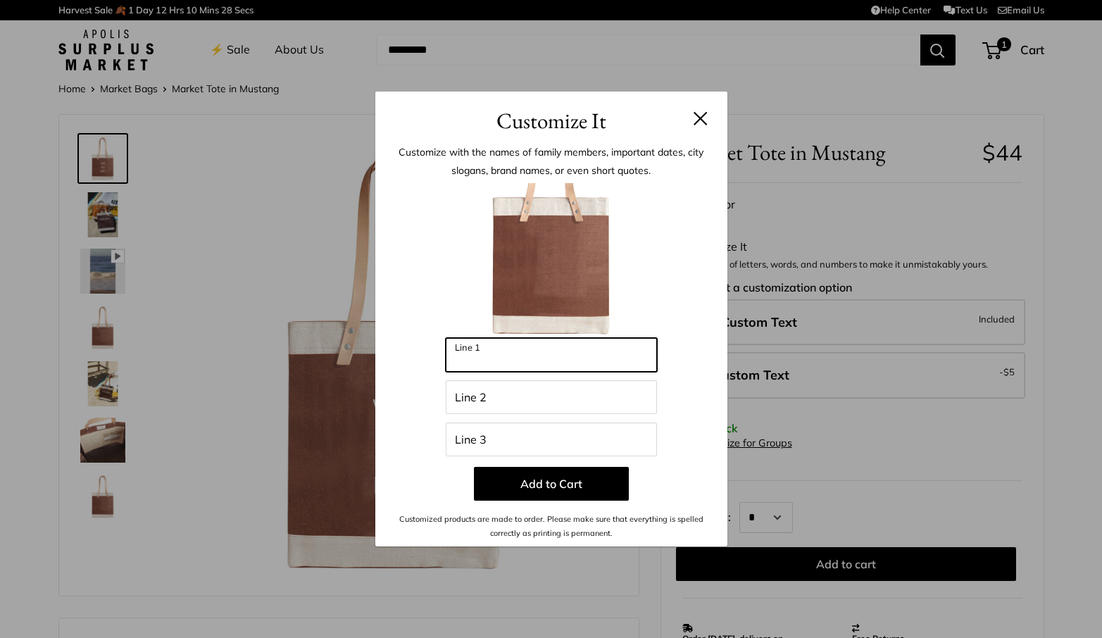
click at [494, 357] on input "Line 1" at bounding box center [551, 355] width 211 height 34
type input "***"
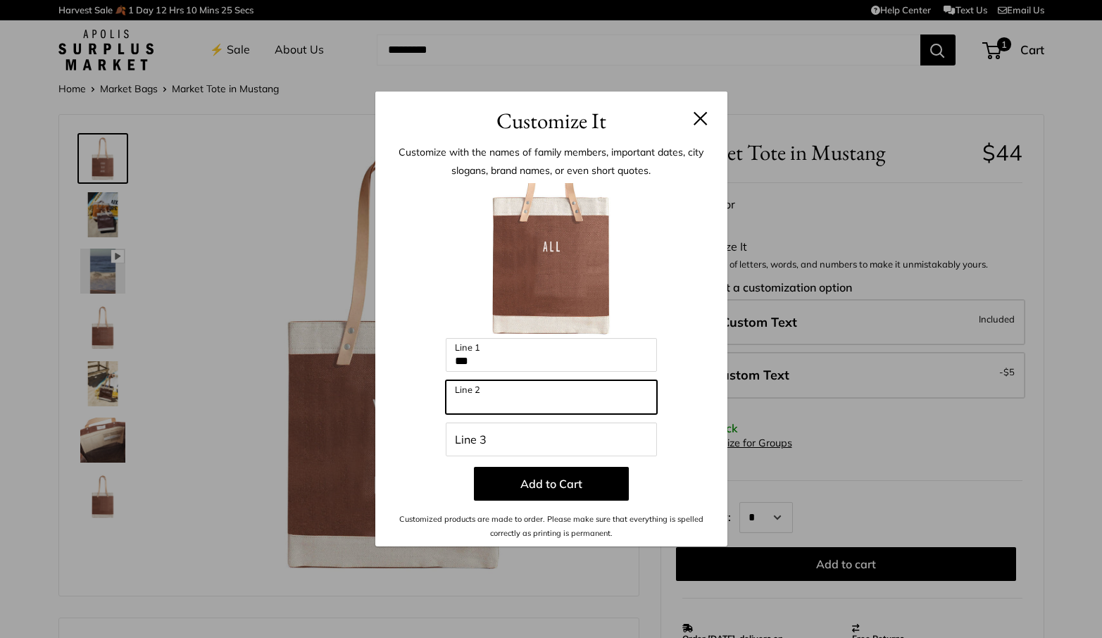
click at [475, 397] on input "Line 2" at bounding box center [551, 397] width 211 height 34
type input "***"
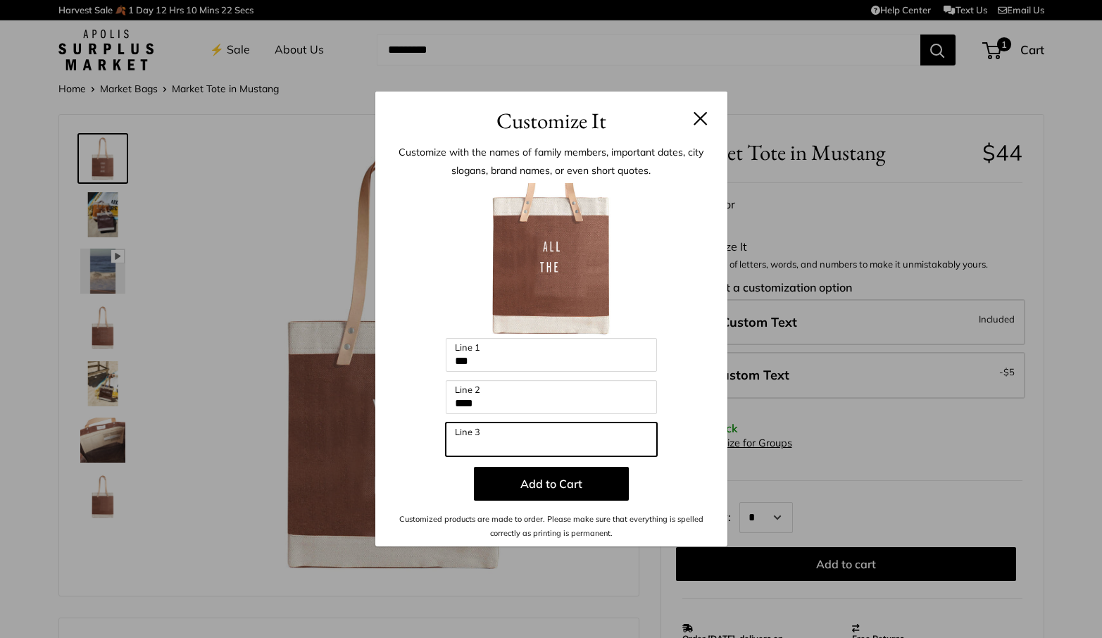
click at [466, 435] on input "Line 3" at bounding box center [551, 440] width 211 height 34
type input "******"
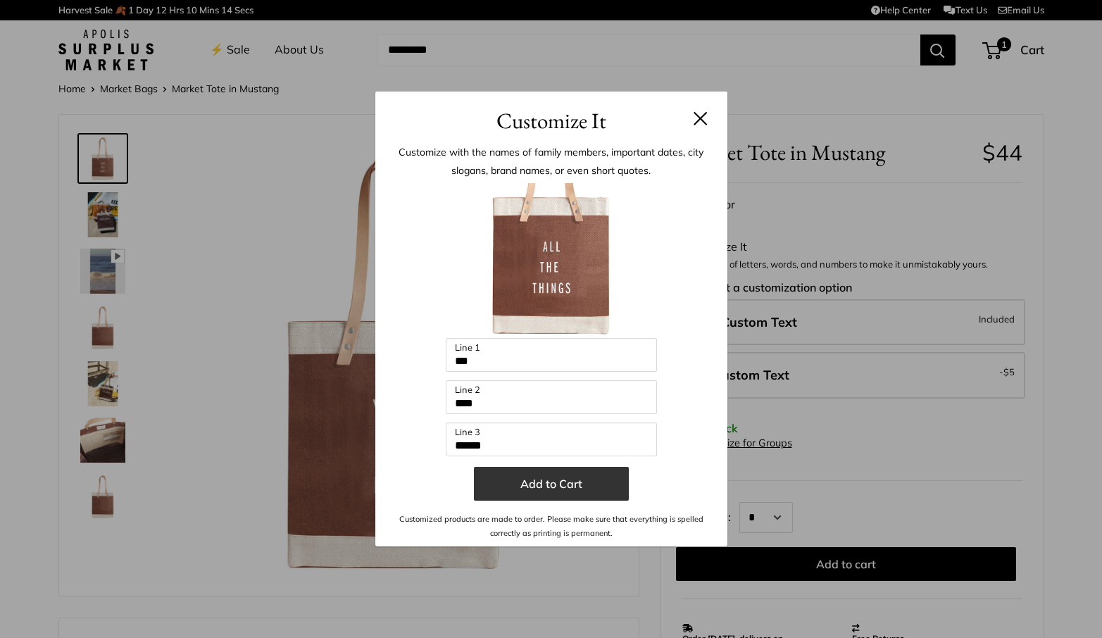
click at [539, 487] on button "Add to Cart" at bounding box center [551, 484] width 155 height 34
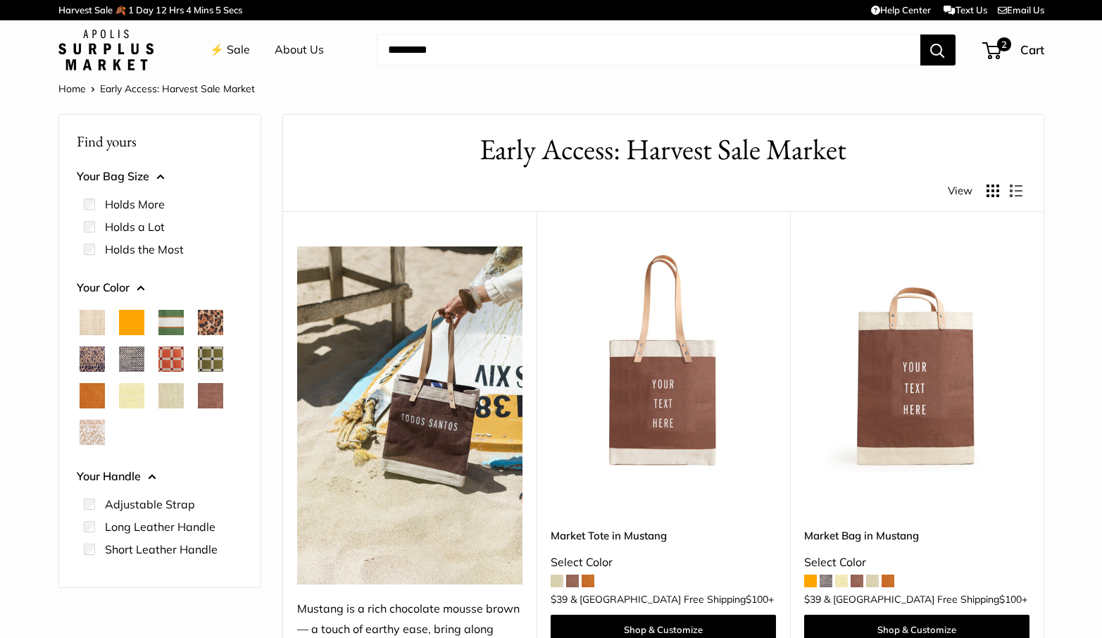
click at [856, 575] on span at bounding box center [857, 581] width 13 height 13
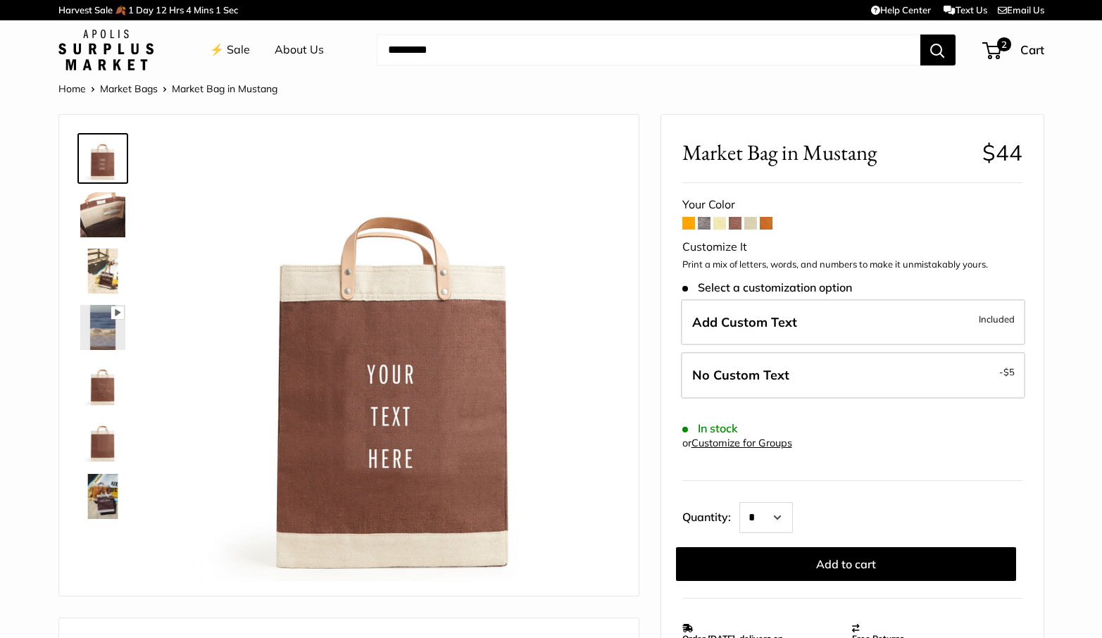
click at [771, 218] on span at bounding box center [766, 223] width 13 height 13
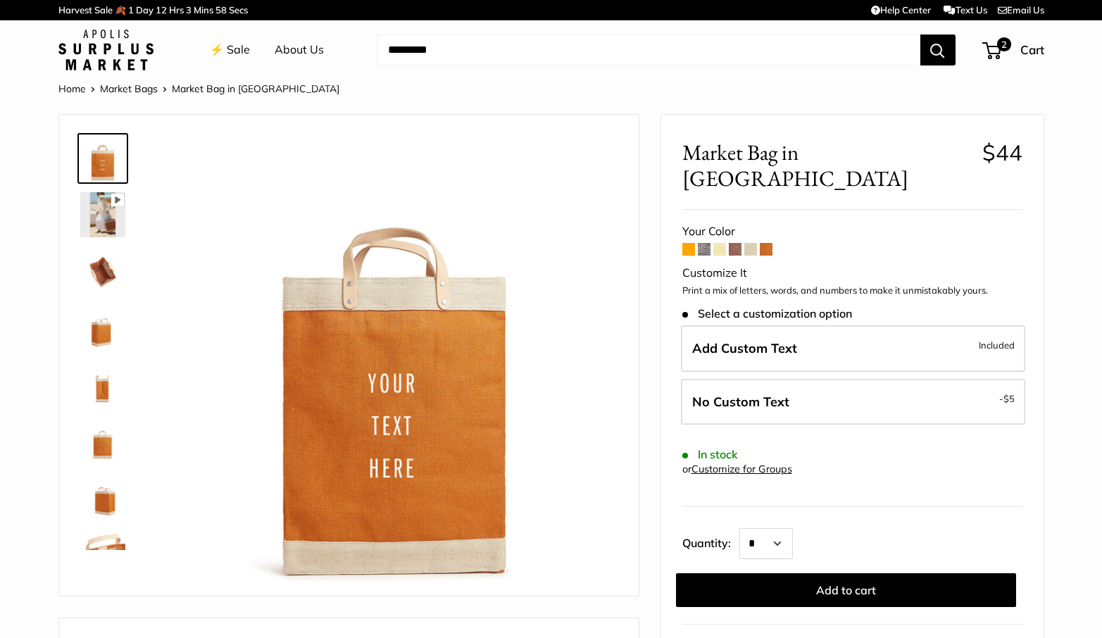
click at [699, 243] on span at bounding box center [704, 249] width 13 height 13
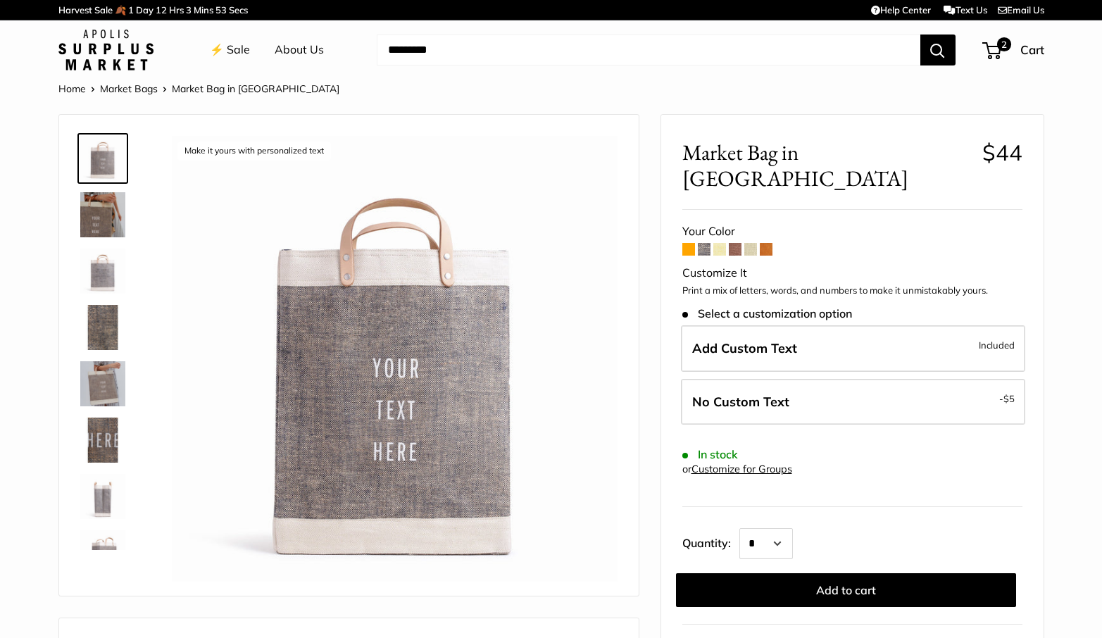
click at [737, 243] on span at bounding box center [735, 249] width 13 height 13
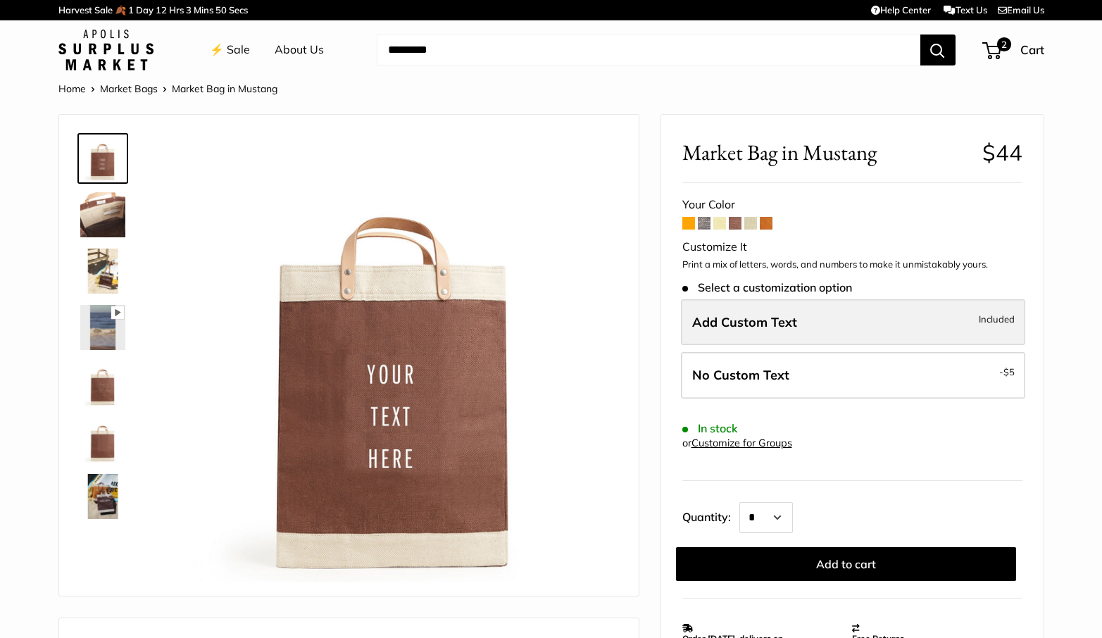
click at [732, 321] on span "Add Custom Text" at bounding box center [744, 322] width 105 height 16
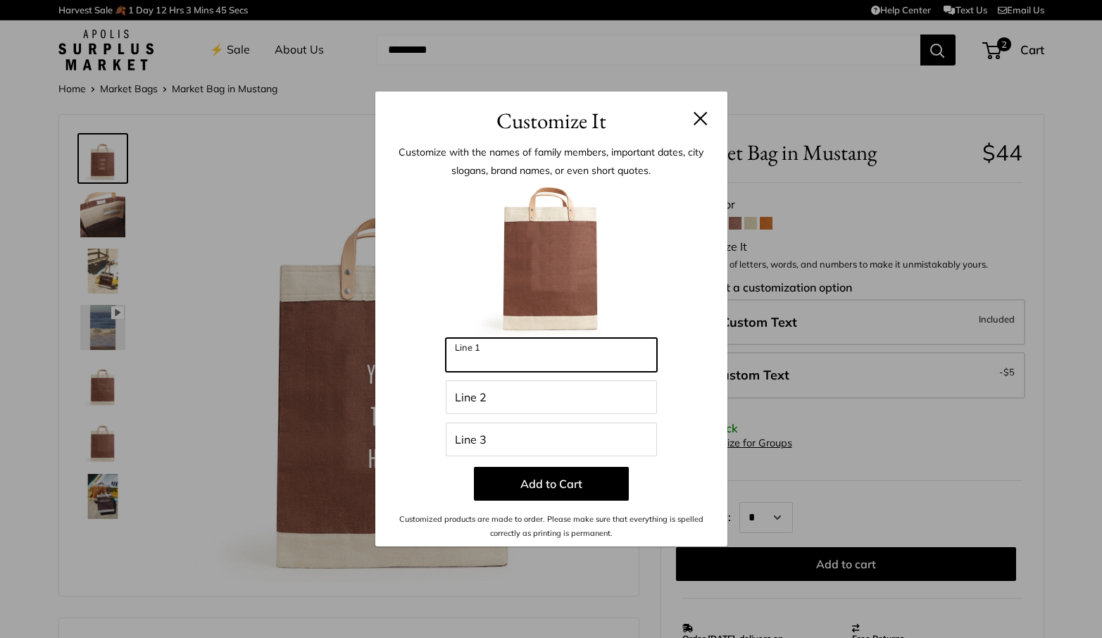
click at [457, 354] on input "Line 1" at bounding box center [551, 355] width 211 height 34
type input "**********"
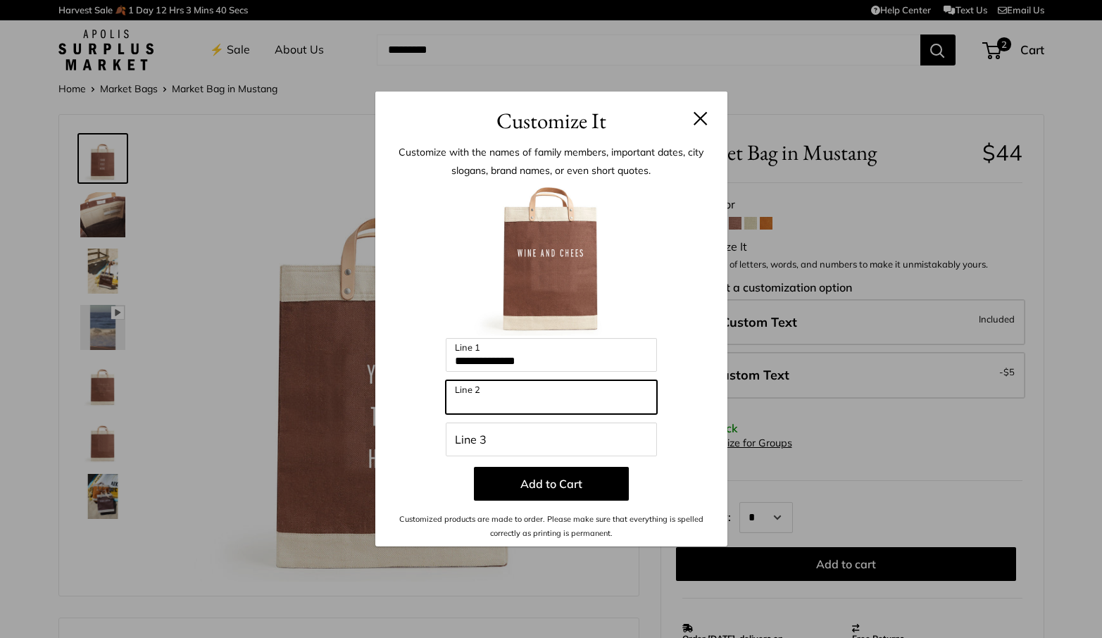
click at [461, 396] on input "Line 2" at bounding box center [551, 397] width 211 height 34
type input "******"
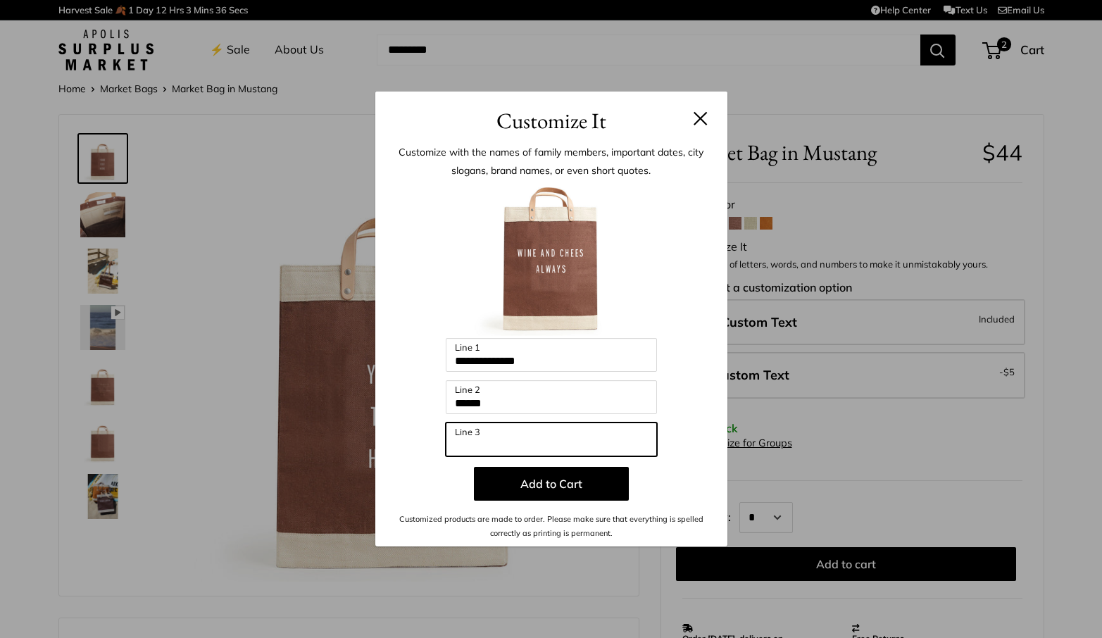
click at [456, 438] on input "Line 3" at bounding box center [551, 440] width 211 height 34
type input "**********"
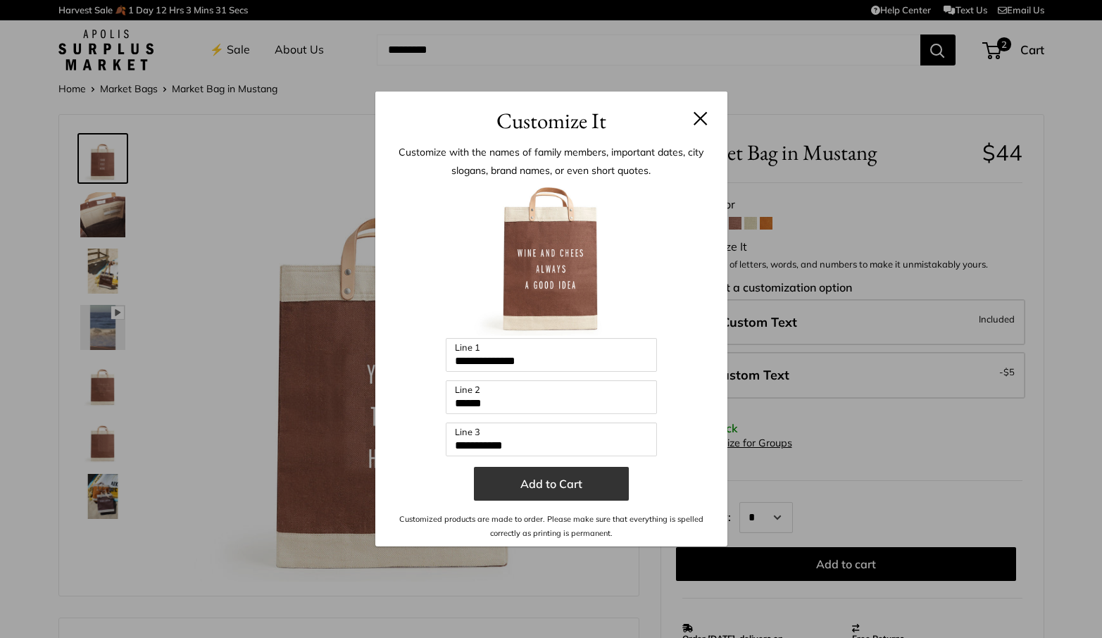
click at [521, 486] on button "Add to Cart" at bounding box center [551, 484] width 155 height 34
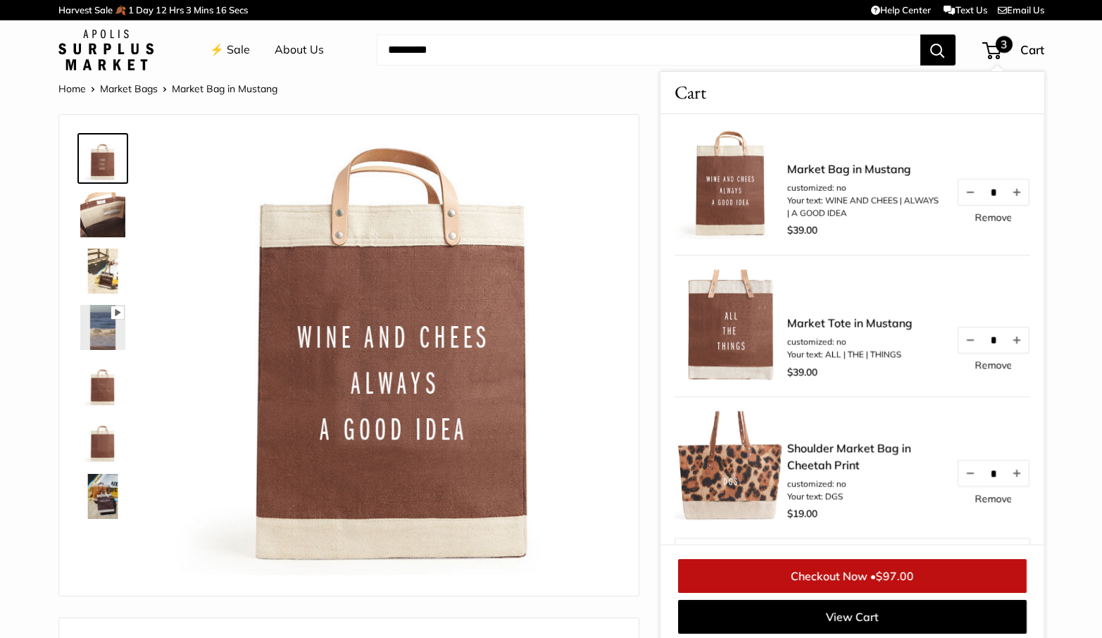
click at [733, 330] on img at bounding box center [731, 326] width 113 height 113
click at [846, 323] on link "Market Tote in Mustang" at bounding box center [849, 323] width 125 height 17
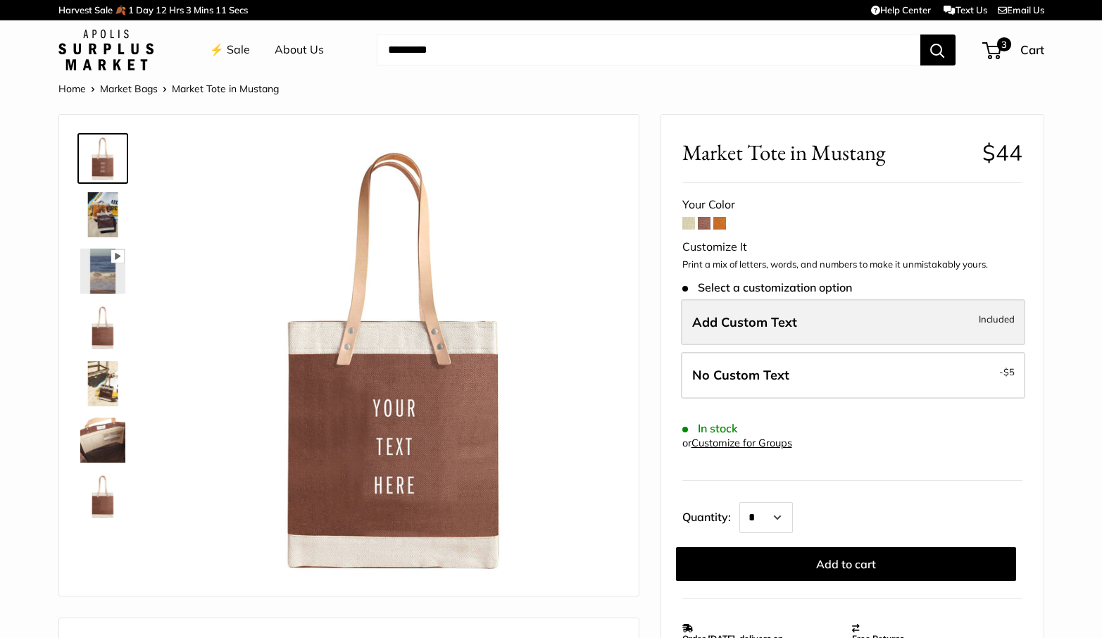
click at [737, 314] on span "Add Custom Text" at bounding box center [744, 322] width 105 height 16
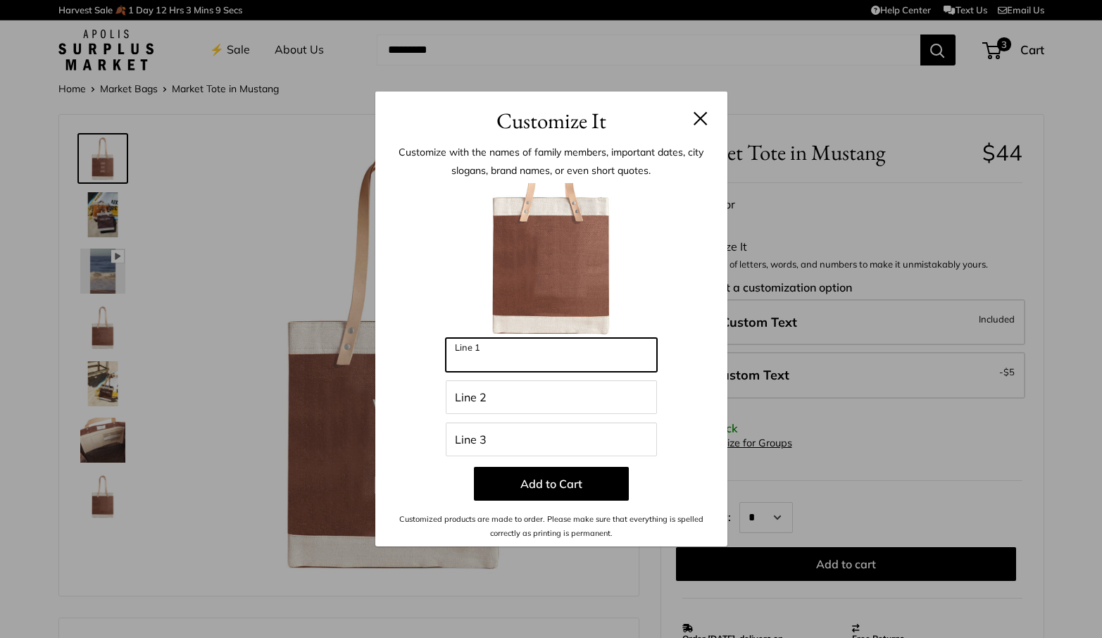
click at [482, 354] on input "Line 1" at bounding box center [551, 355] width 211 height 34
type input "**********"
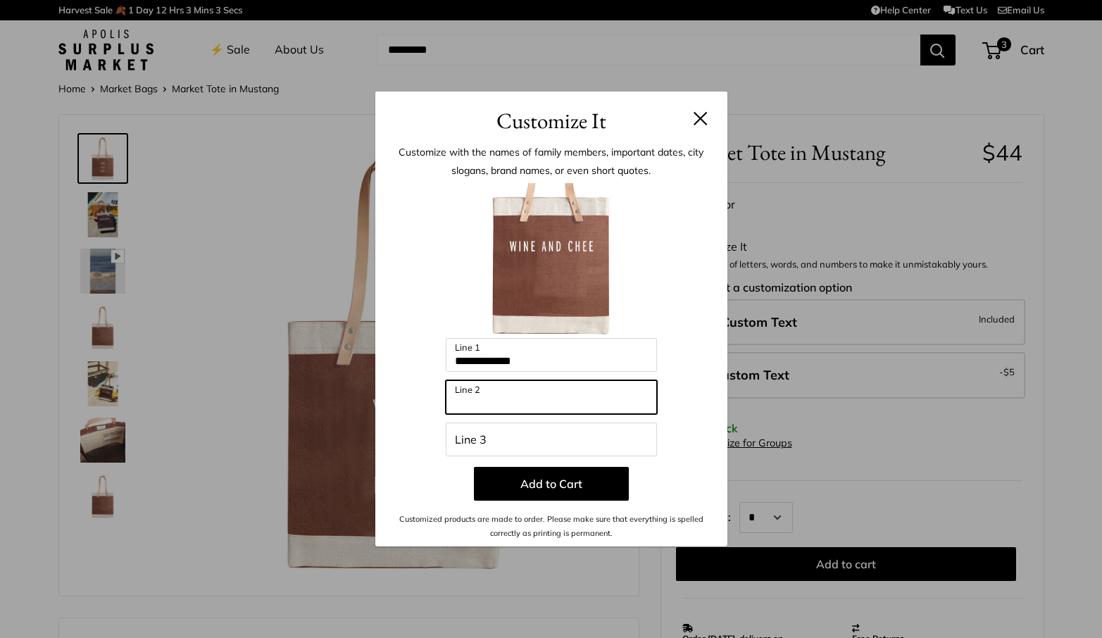
click at [466, 402] on input "Line 2" at bounding box center [551, 397] width 211 height 34
type input "******"
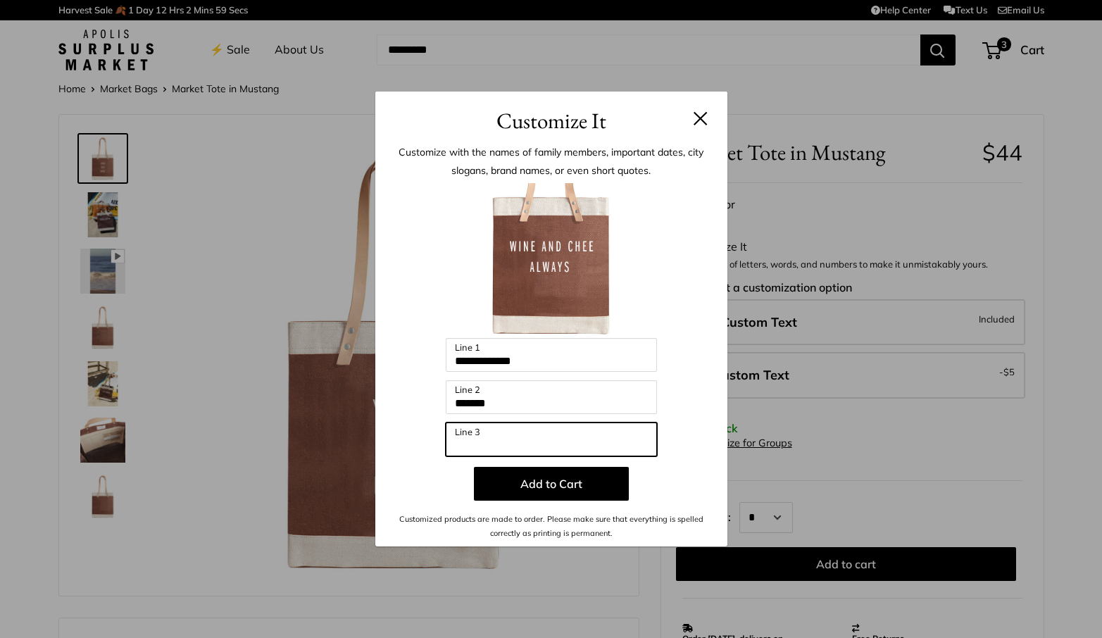
click at [457, 443] on input "Line 3" at bounding box center [551, 440] width 211 height 34
type input "**********"
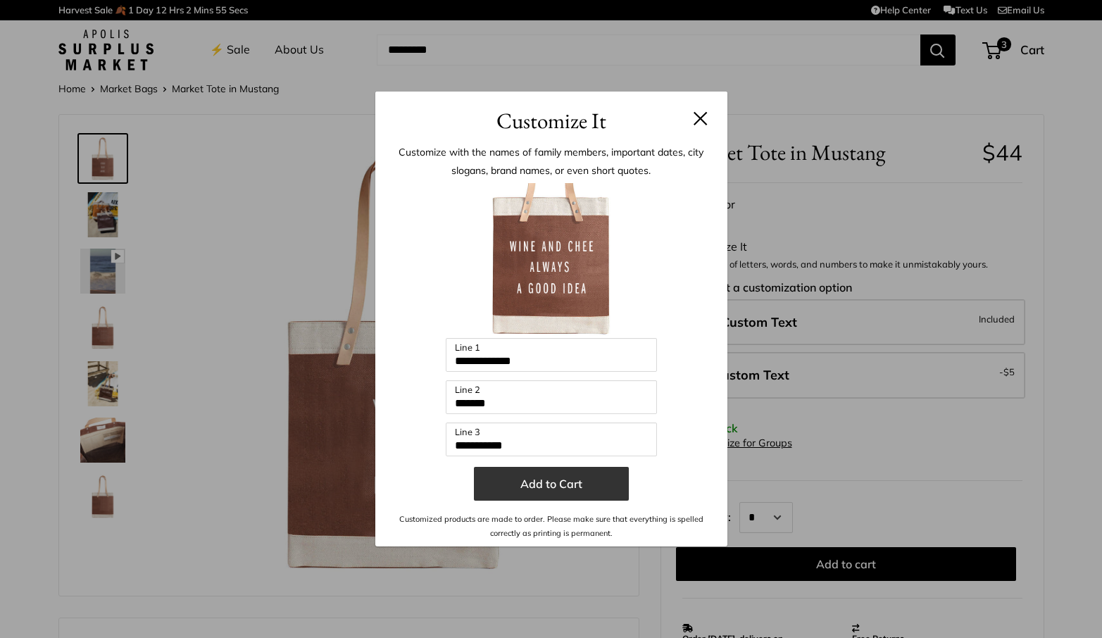
click at [525, 483] on button "Add to Cart" at bounding box center [551, 484] width 155 height 34
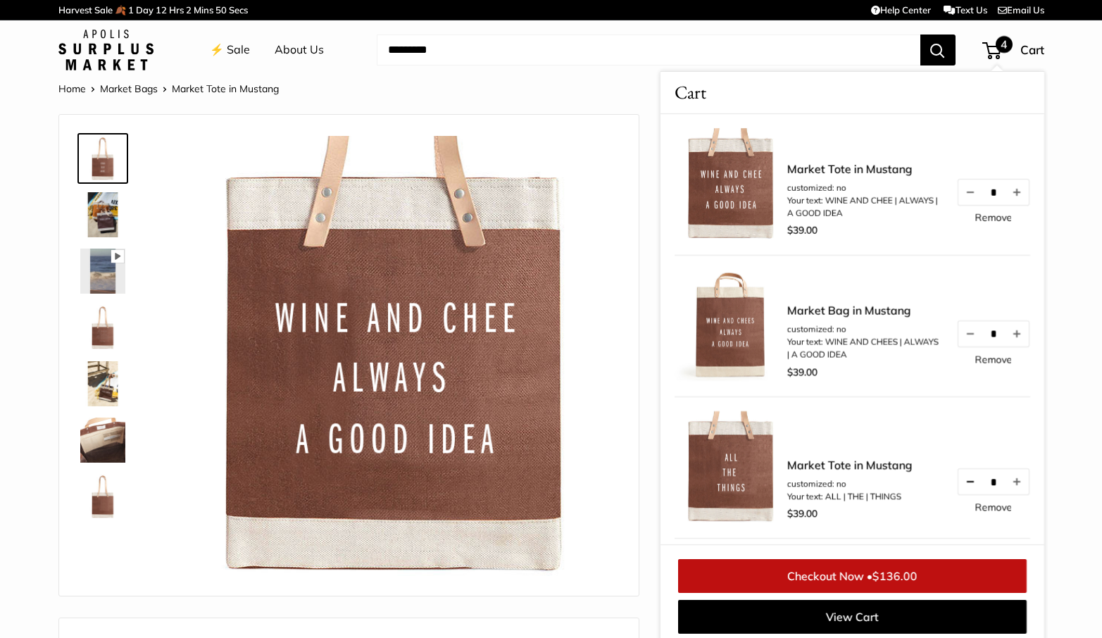
click at [958, 483] on button "Decrease quantity by 1" at bounding box center [970, 481] width 24 height 25
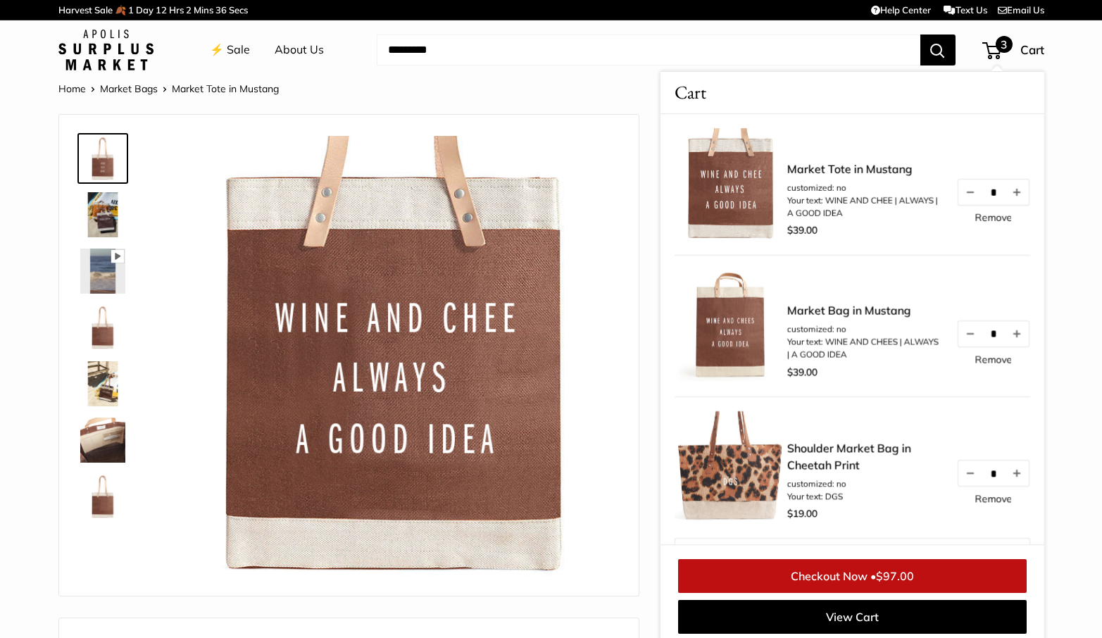
click at [858, 577] on link "Checkout Now • $97.00" at bounding box center [852, 576] width 349 height 34
